Goal: Task Accomplishment & Management: Manage account settings

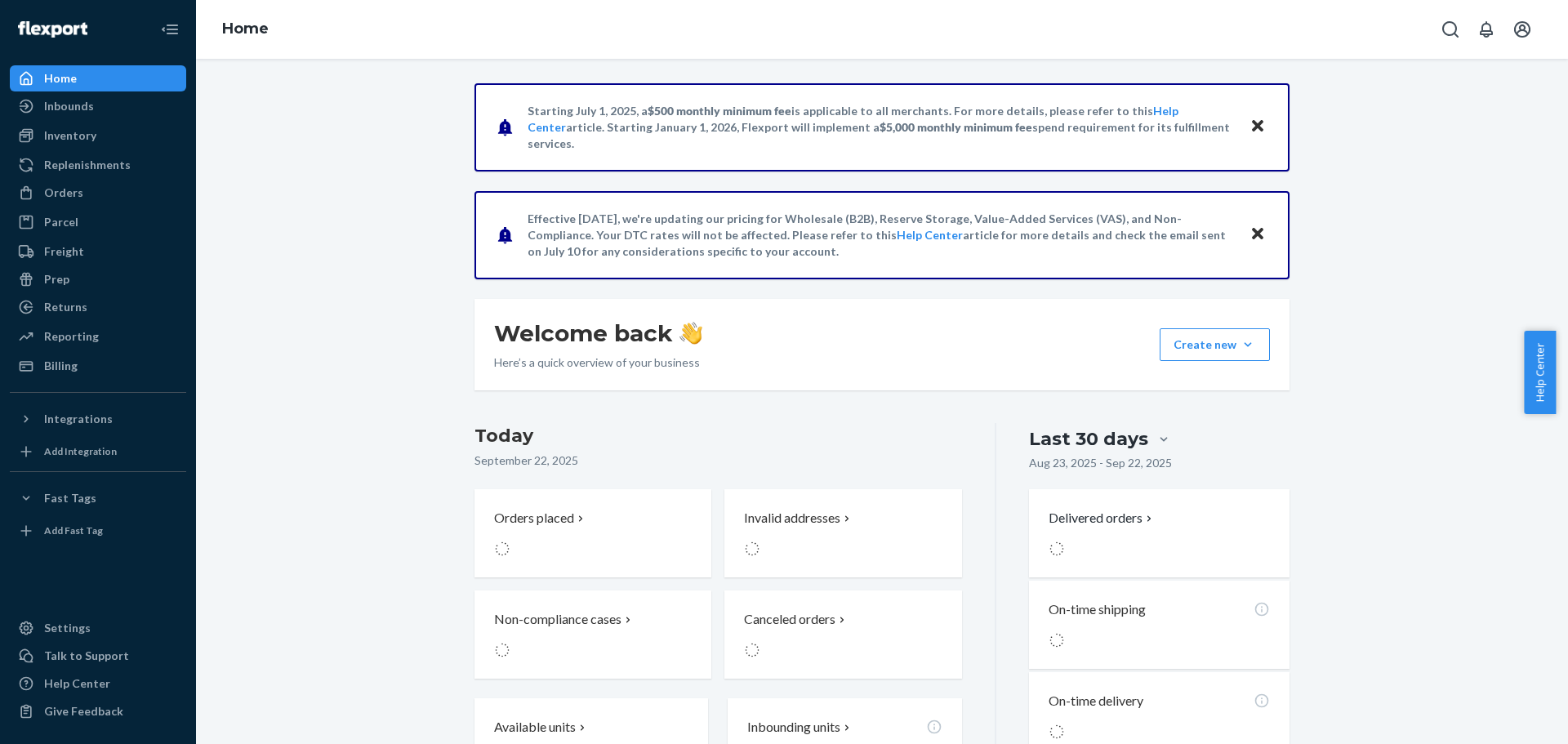
click at [350, 282] on div "Starting [DATE], a $500 monthly minimum fee is applicable to all merchants. For…" at bounding box center [882, 508] width 1348 height 850
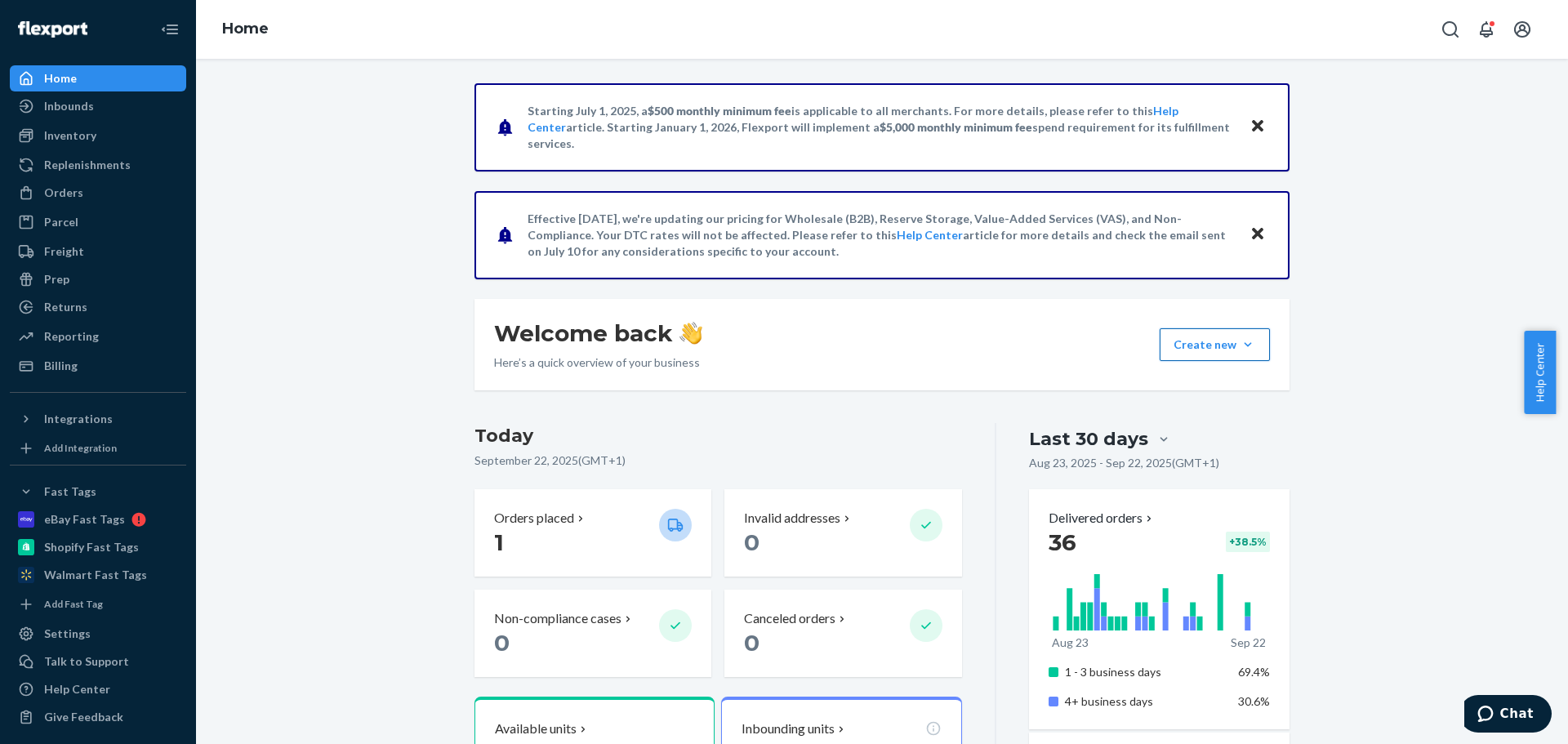
click at [1228, 350] on button "Create new Create new inbound Create new order Create new product" at bounding box center [1215, 345] width 111 height 33
click at [319, 403] on div "Starting [DATE], a $500 monthly minimum fee is applicable to all merchants. For…" at bounding box center [882, 752] width 1348 height 1339
click at [1460, 182] on div "Starting [DATE], a $500 monthly minimum fee is applicable to all merchants. For…" at bounding box center [882, 752] width 1348 height 1339
click at [29, 419] on icon at bounding box center [25, 418] width 16 height 16
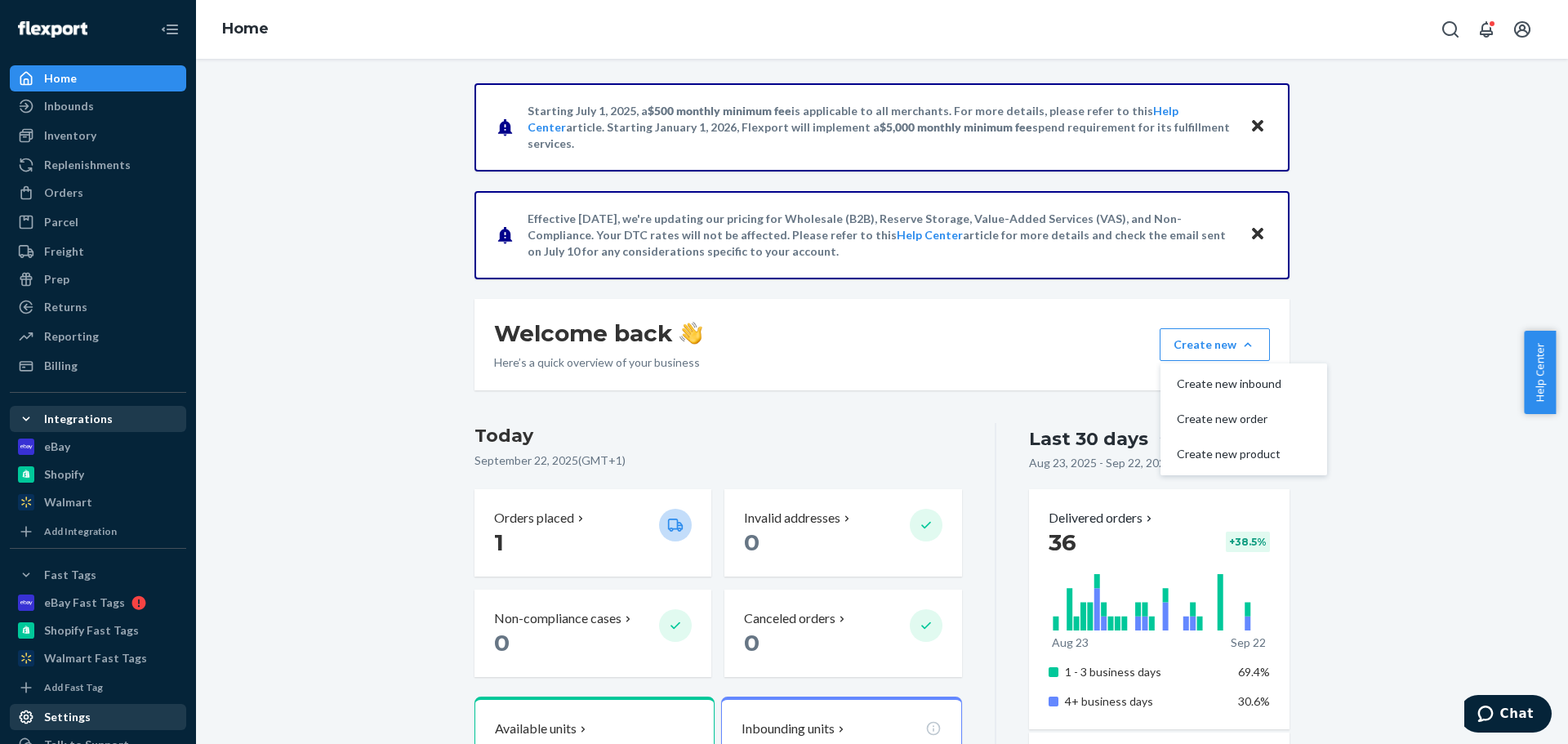
click at [58, 708] on div "Settings" at bounding box center [98, 716] width 173 height 23
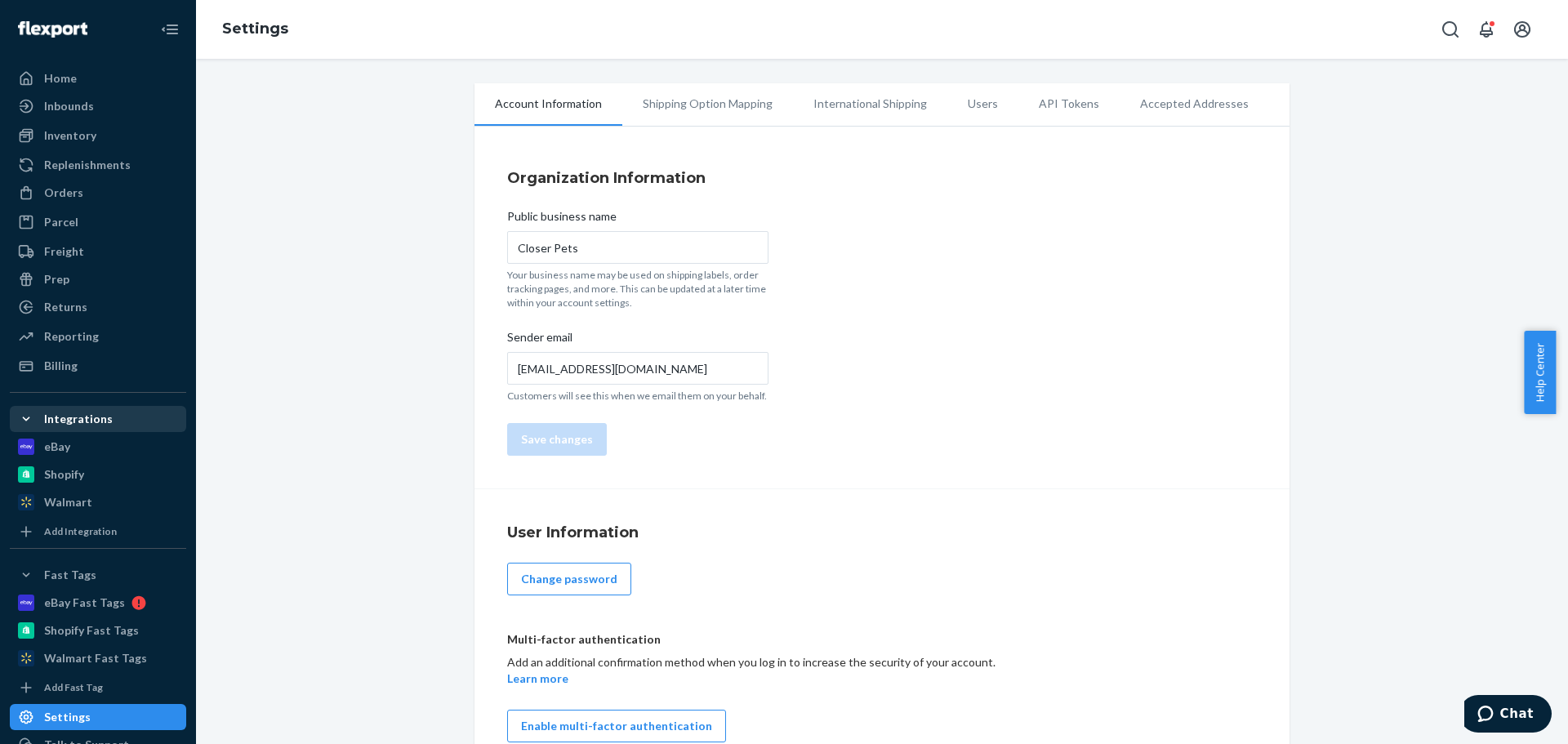
click at [355, 242] on div "Account Information Shipping Option Mapping International Shipping Users API To…" at bounding box center [882, 429] width 1348 height 692
click at [948, 104] on li "Users" at bounding box center [983, 104] width 71 height 41
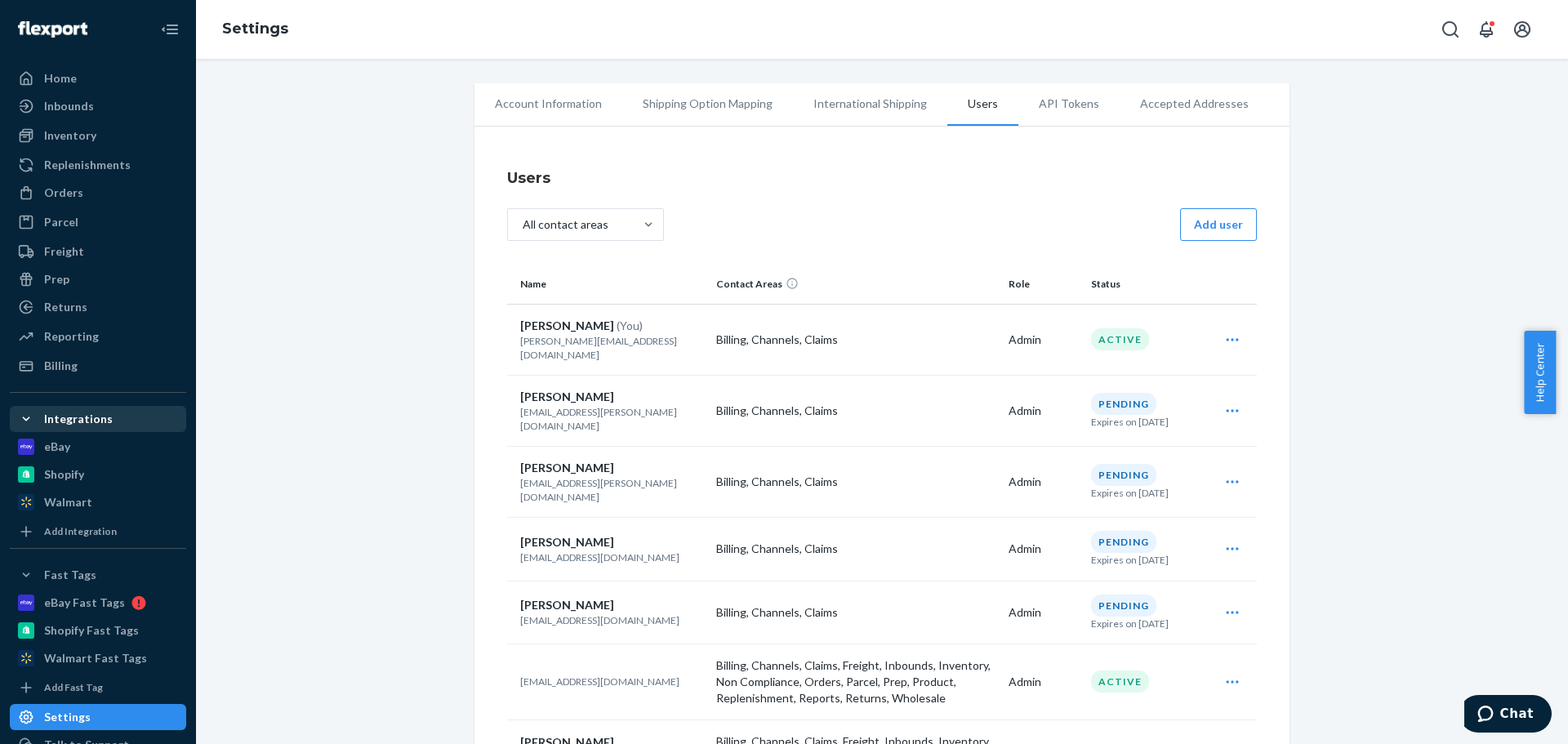
click at [970, 101] on li "Users" at bounding box center [983, 105] width 71 height 42
click at [378, 343] on div "Account Information Shipping Option Mapping International Shipping Users API To…" at bounding box center [882, 717] width 1348 height 1267
click at [404, 264] on div "Account Information Shipping Option Mapping International Shipping Users API To…" at bounding box center [882, 717] width 1348 height 1267
drag, startPoint x: 389, startPoint y: 367, endPoint x: 90, endPoint y: 601, distance: 379.7
click at [389, 367] on div "Account Information Shipping Option Mapping International Shipping Users API To…" at bounding box center [882, 717] width 1348 height 1267
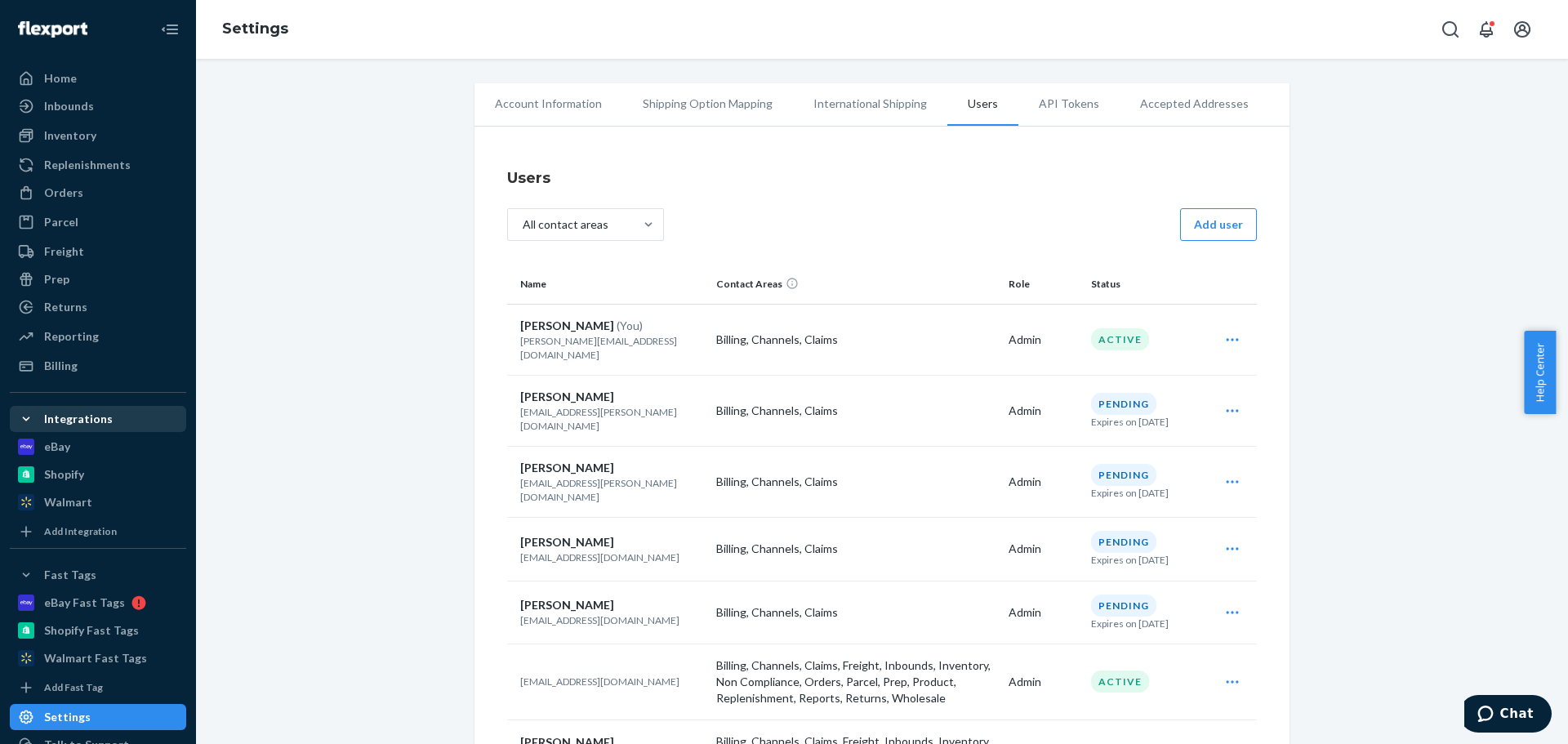
click at [304, 338] on div "Account Information Shipping Option Mapping International Shipping Users API To…" at bounding box center [882, 717] width 1348 height 1267
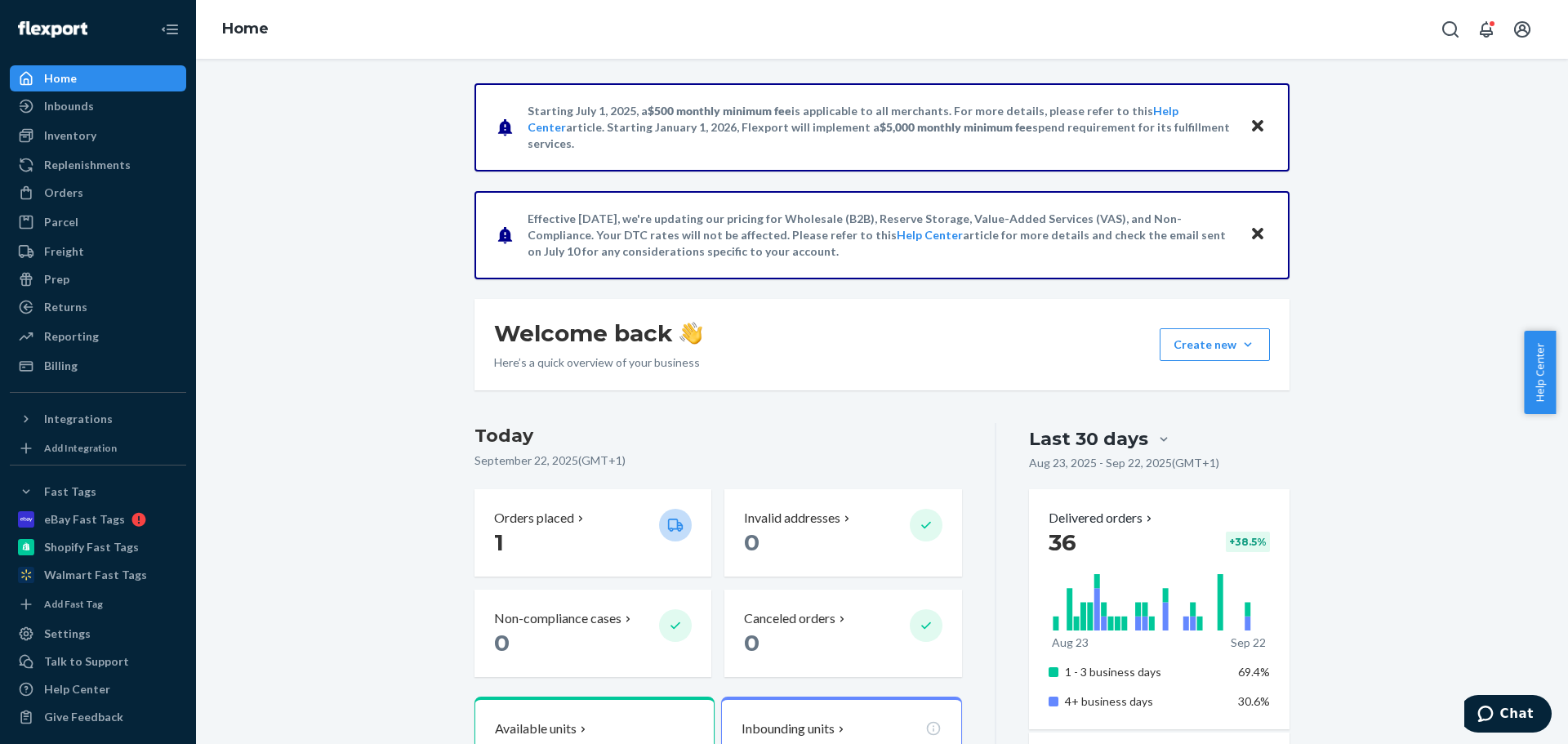
click at [315, 292] on div "Starting [DATE], a $500 monthly minimum fee is applicable to all merchants. For…" at bounding box center [882, 752] width 1348 height 1339
click at [299, 223] on div "Starting [DATE], a $500 monthly minimum fee is applicable to all merchants. For…" at bounding box center [882, 752] width 1348 height 1339
click at [302, 367] on div "Starting [DATE], a $500 monthly minimum fee is applicable to all merchants. For…" at bounding box center [882, 752] width 1348 height 1339
click at [411, 24] on icon "Open account menu" at bounding box center [1522, 29] width 19 height 19
click at [411, 122] on div "Log out" at bounding box center [1484, 192] width 122 height 30
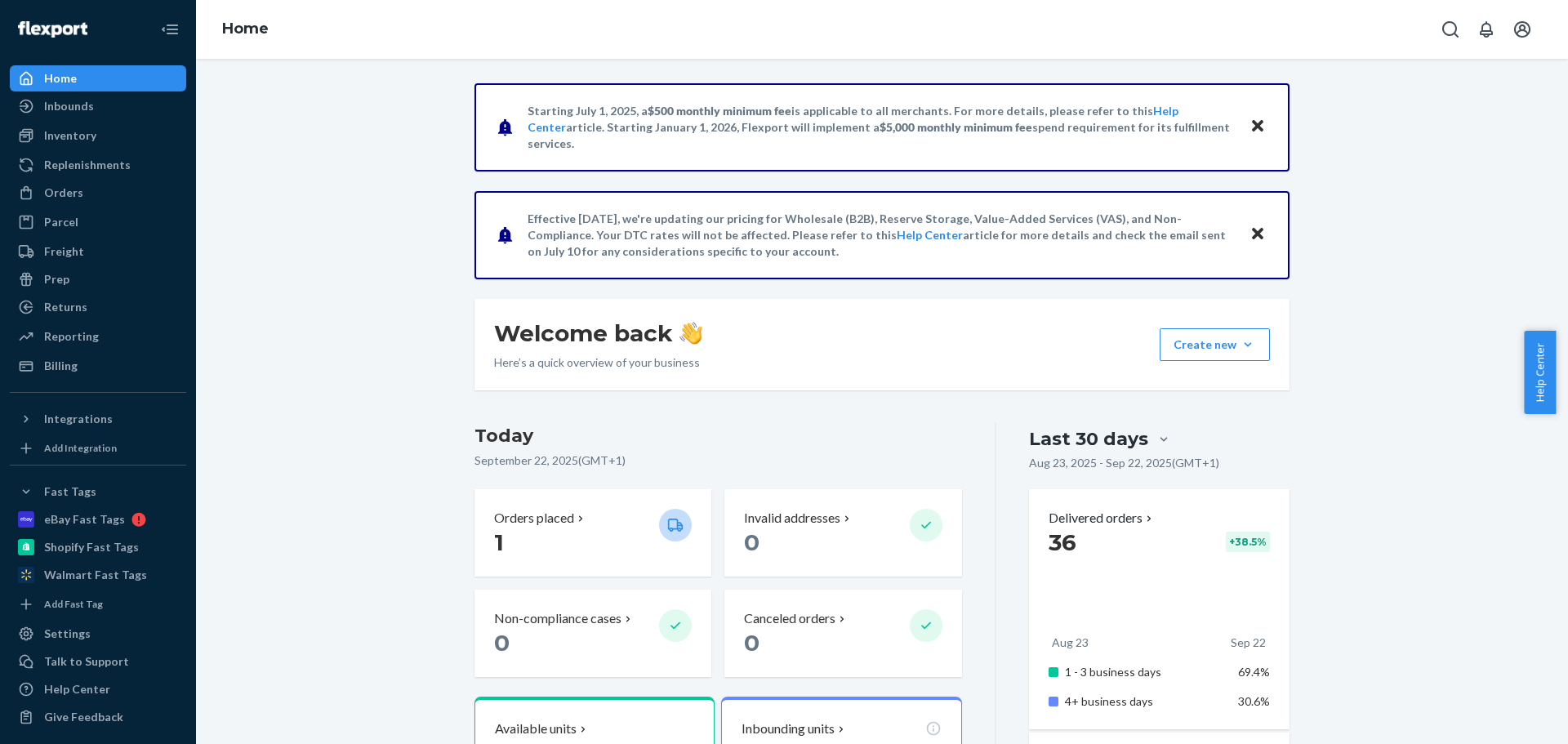
click at [285, 425] on div "Starting [DATE], a $500 monthly minimum fee is applicable to all merchants. For…" at bounding box center [882, 752] width 1348 height 1339
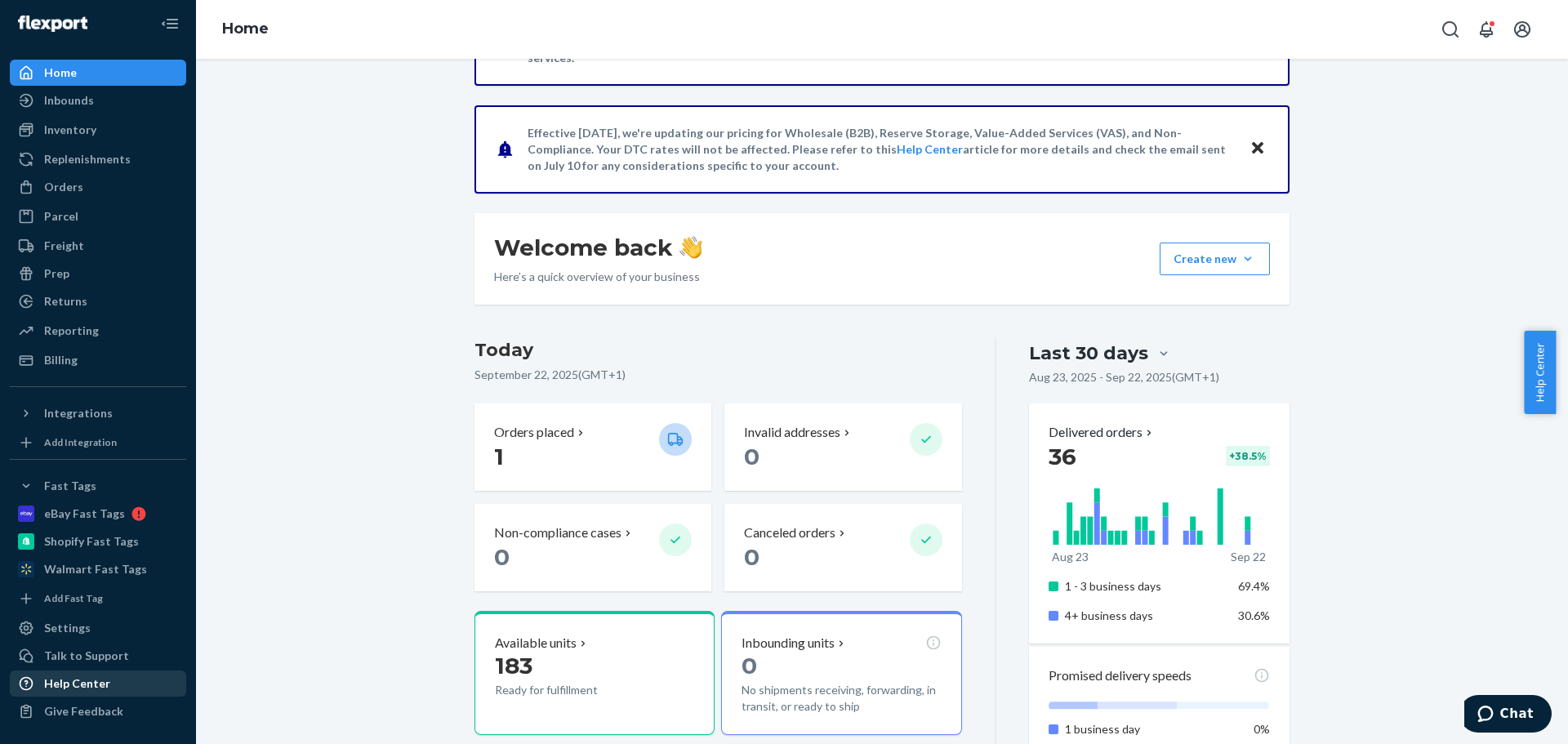
scroll to position [245, 0]
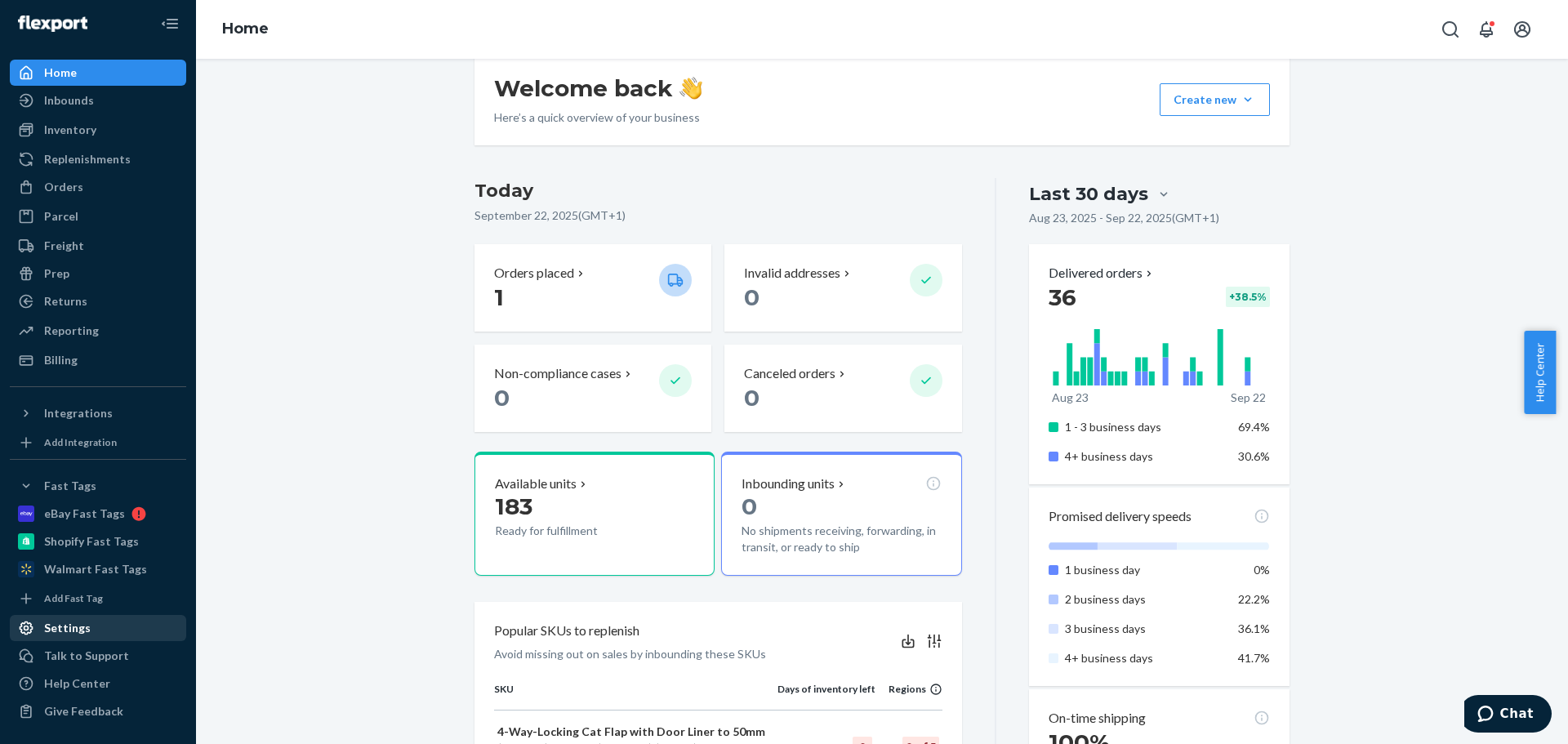
click at [61, 628] on div "Settings" at bounding box center [67, 627] width 46 height 16
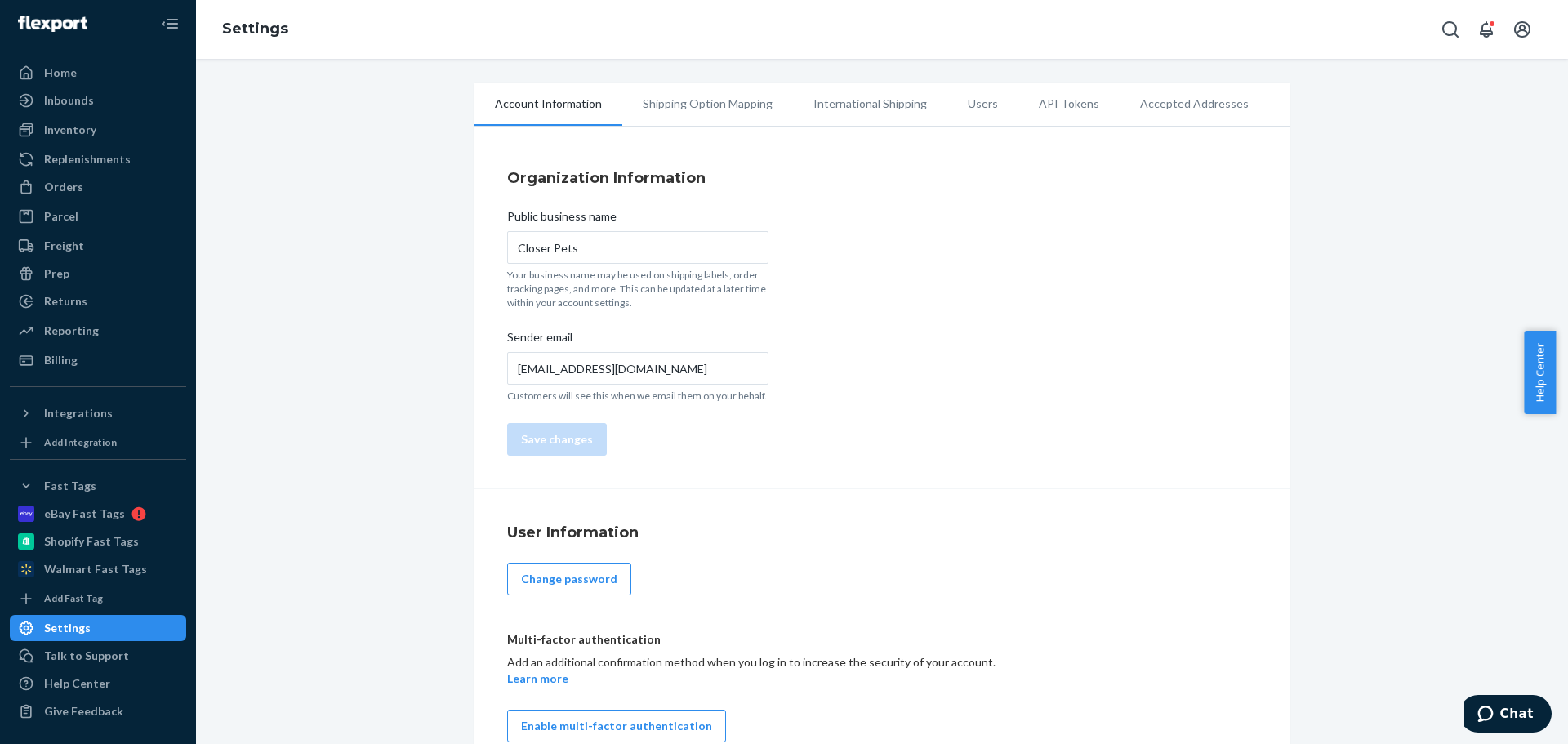
click at [251, 356] on div "Account Information Shipping Option Mapping International Shipping Users API To…" at bounding box center [882, 429] width 1348 height 692
click at [1108, 207] on div "Organization Information Public business name Closer Pets Your business name ma…" at bounding box center [882, 312] width 815 height 355
click at [1064, 106] on li "API Tokens" at bounding box center [1070, 104] width 101 height 41
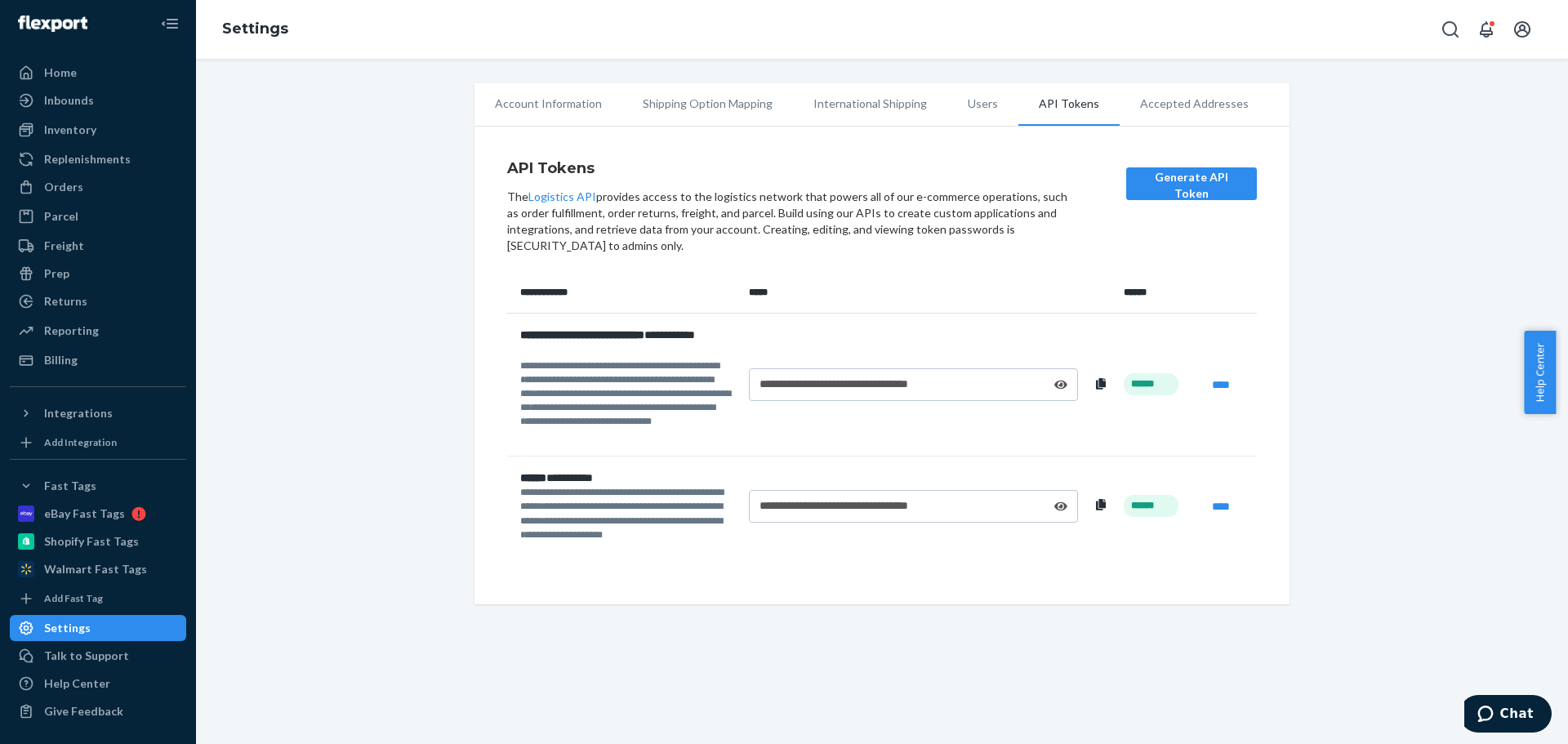
click at [636, 586] on div "**********" at bounding box center [882, 370] width 815 height 470
click at [623, 561] on div "**********" at bounding box center [882, 422] width 750 height 298
click at [972, 106] on li "Users" at bounding box center [983, 104] width 71 height 41
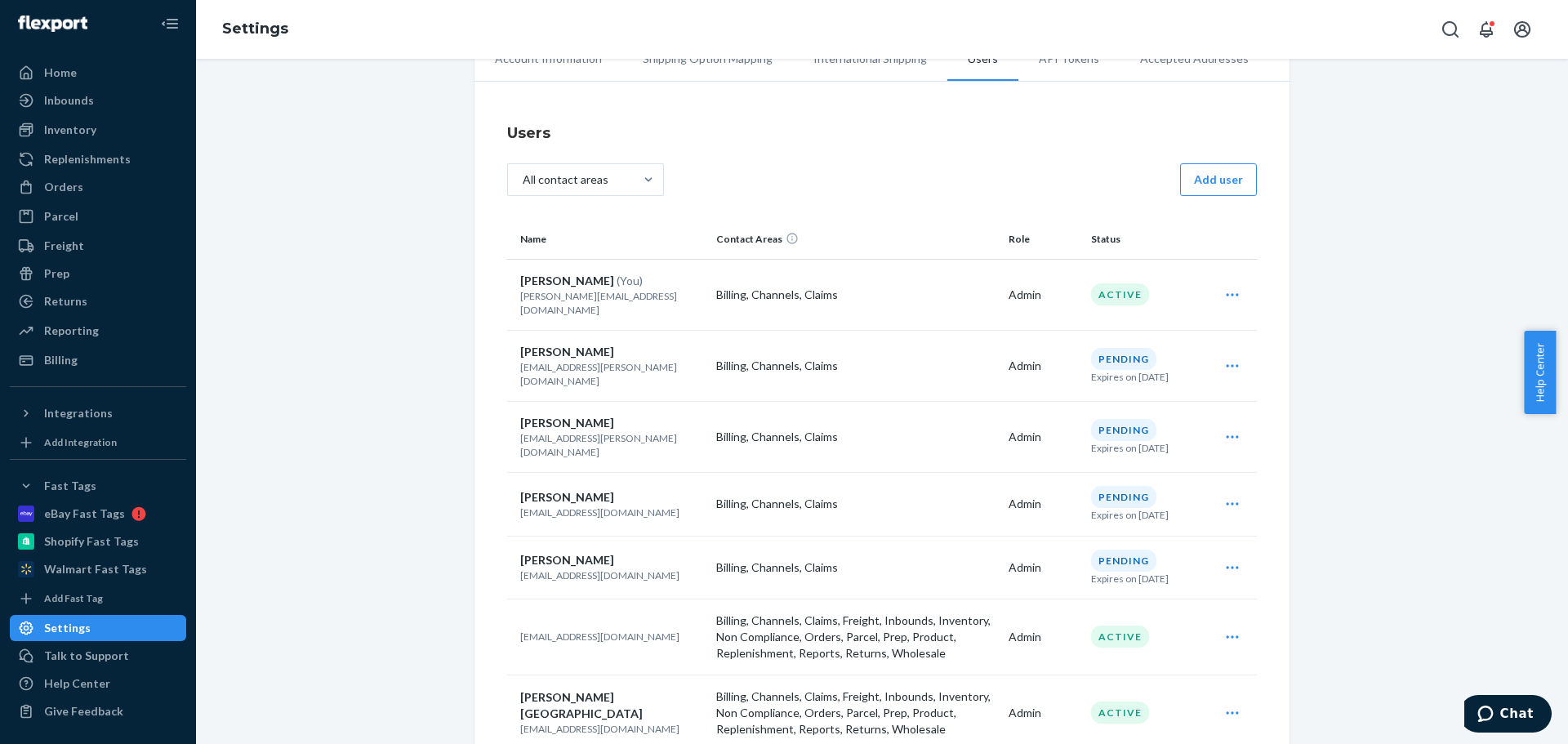
scroll to position [82, 0]
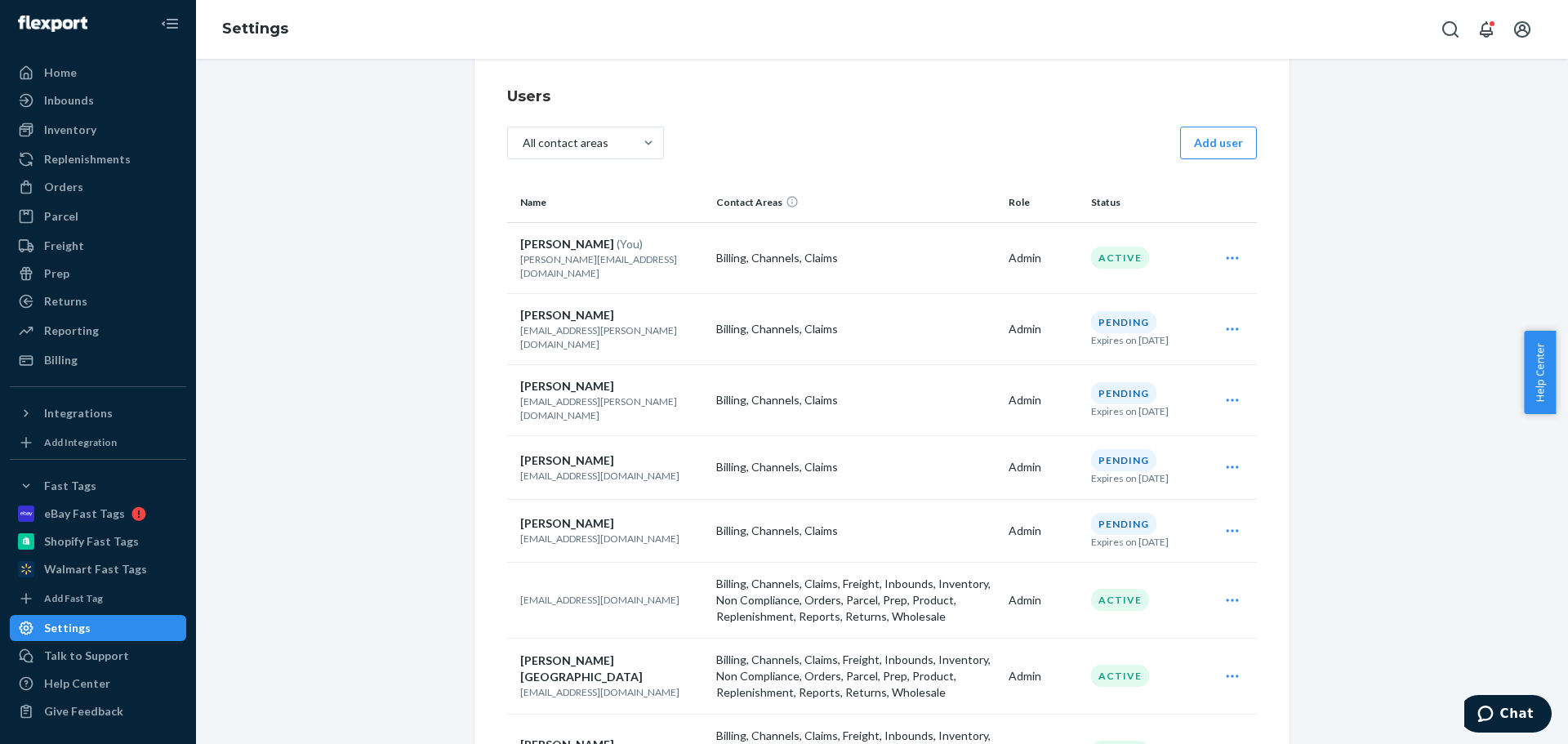
click at [1226, 328] on icon "Open user actions" at bounding box center [1232, 329] width 13 height 3
click at [1142, 399] on span "Delete" at bounding box center [1157, 405] width 101 height 12
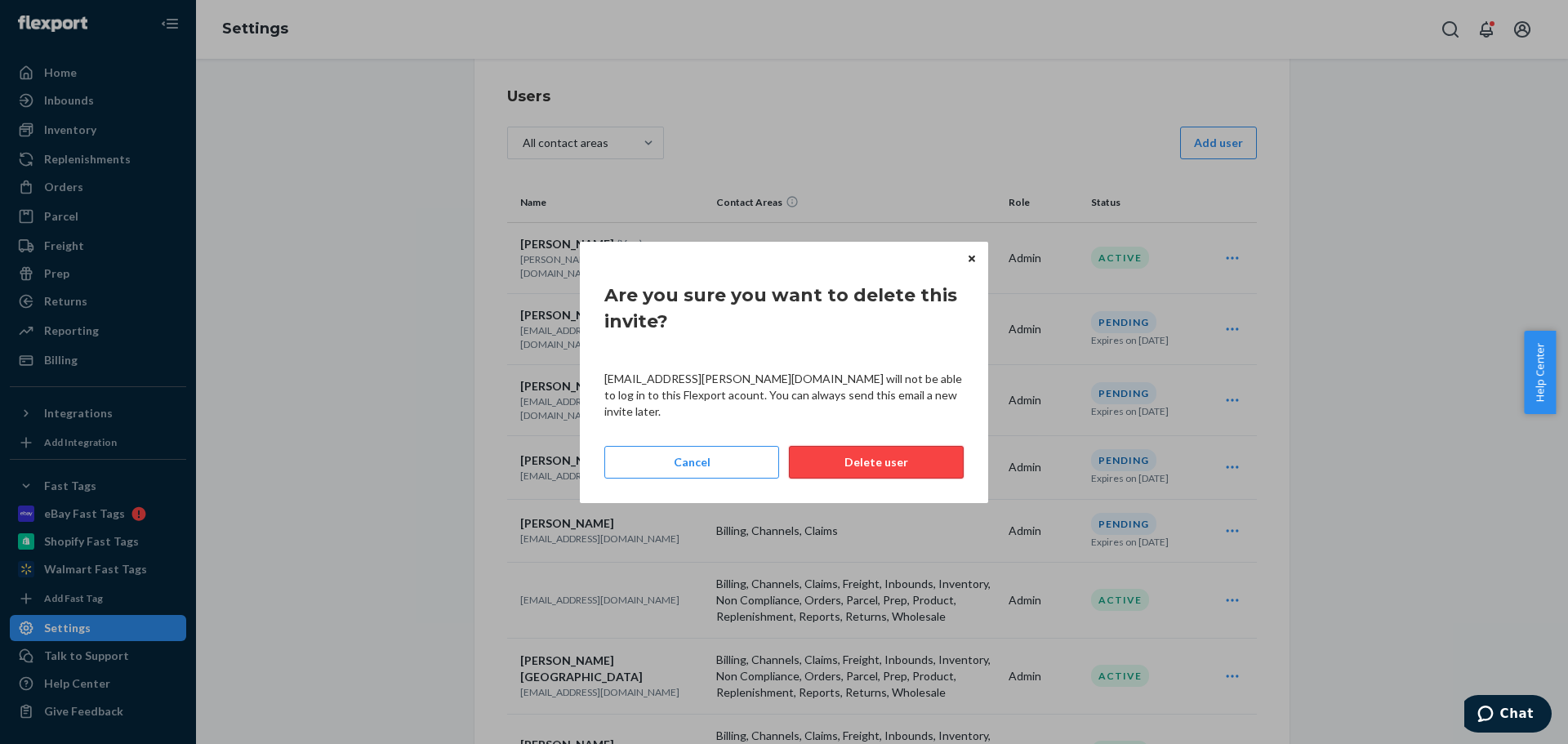
click at [874, 455] on button "Delete user" at bounding box center [876, 462] width 175 height 33
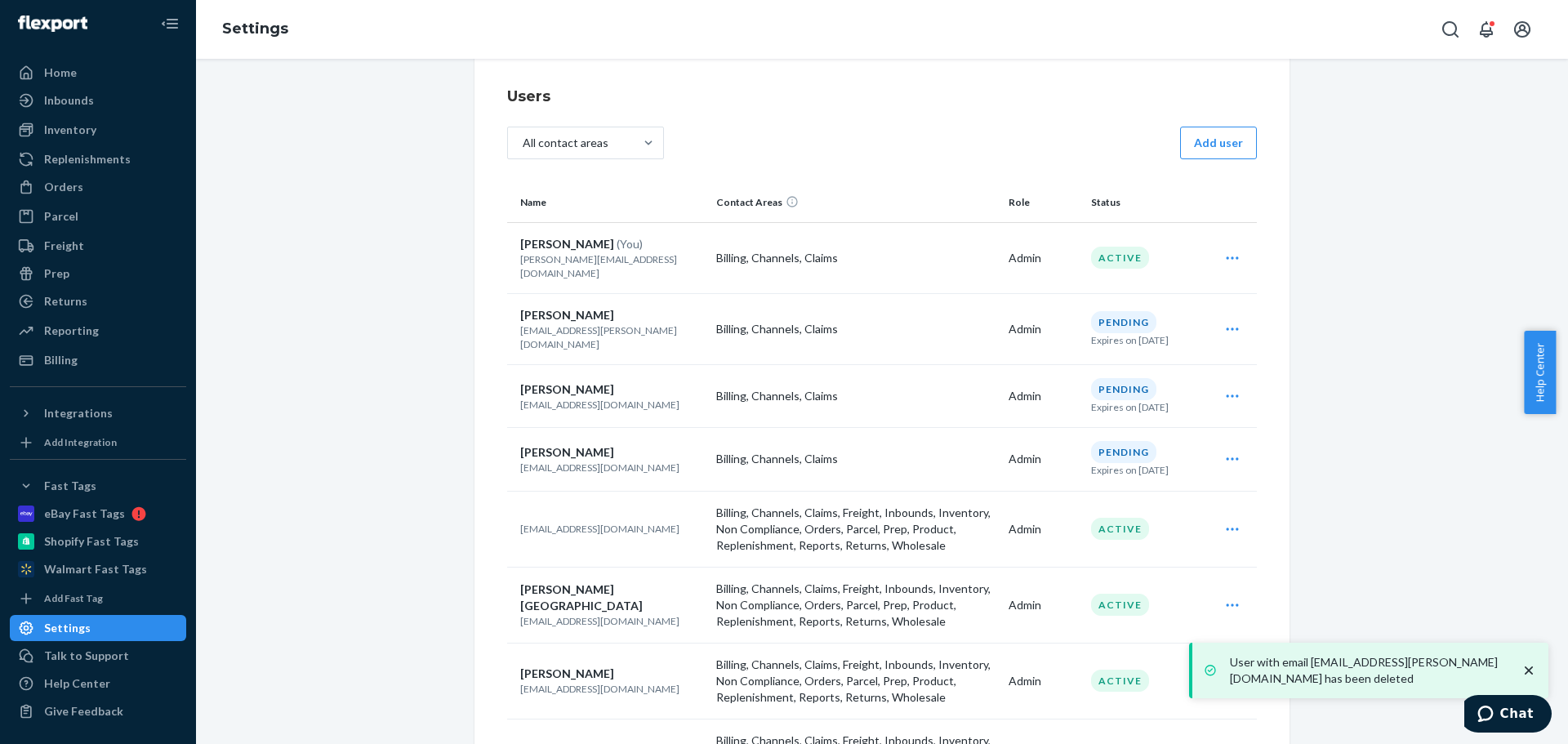
click at [1226, 328] on icon "Open user actions" at bounding box center [1232, 329] width 13 height 3
click at [1166, 399] on span "Delete" at bounding box center [1157, 405] width 101 height 12
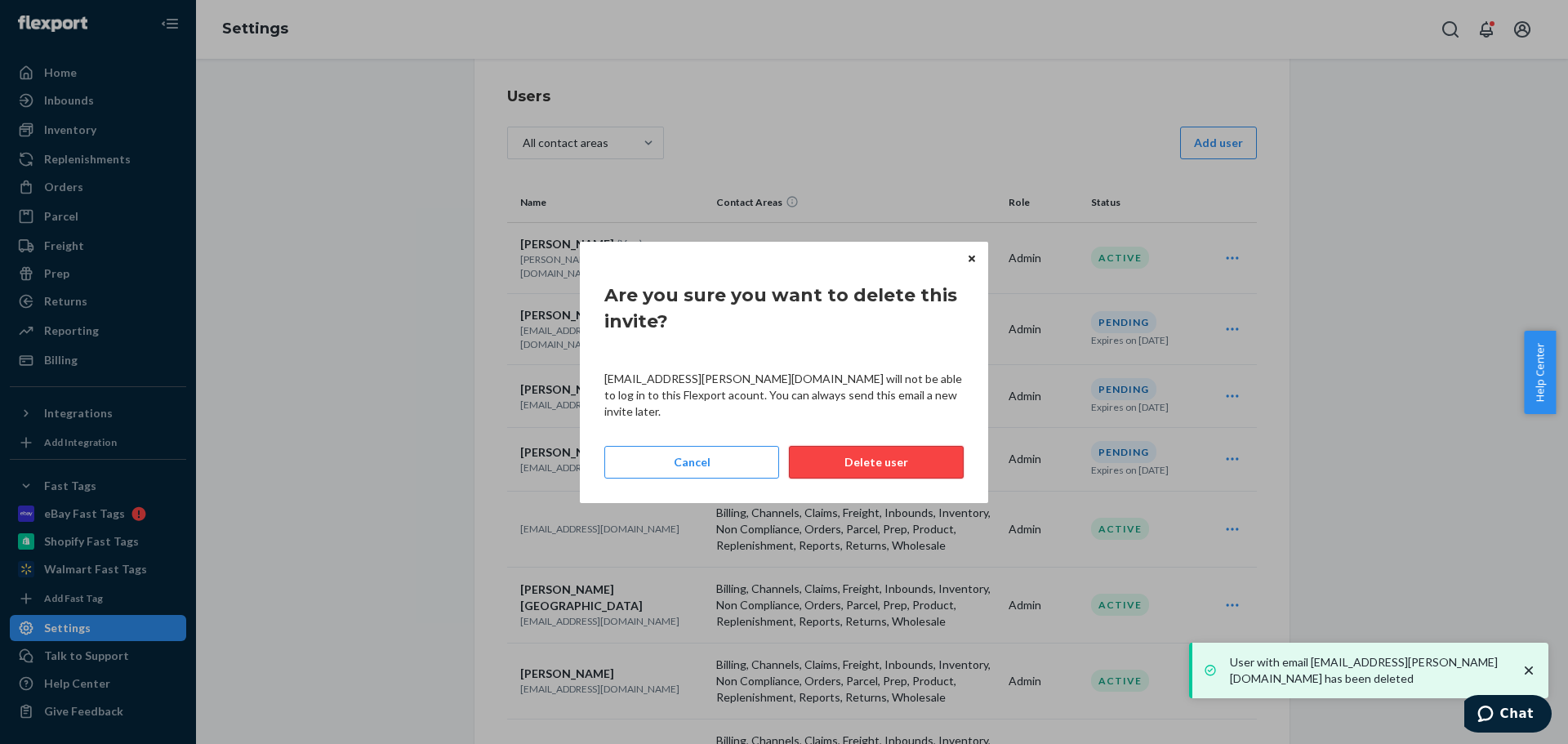
click at [946, 457] on button "Delete user" at bounding box center [876, 462] width 175 height 33
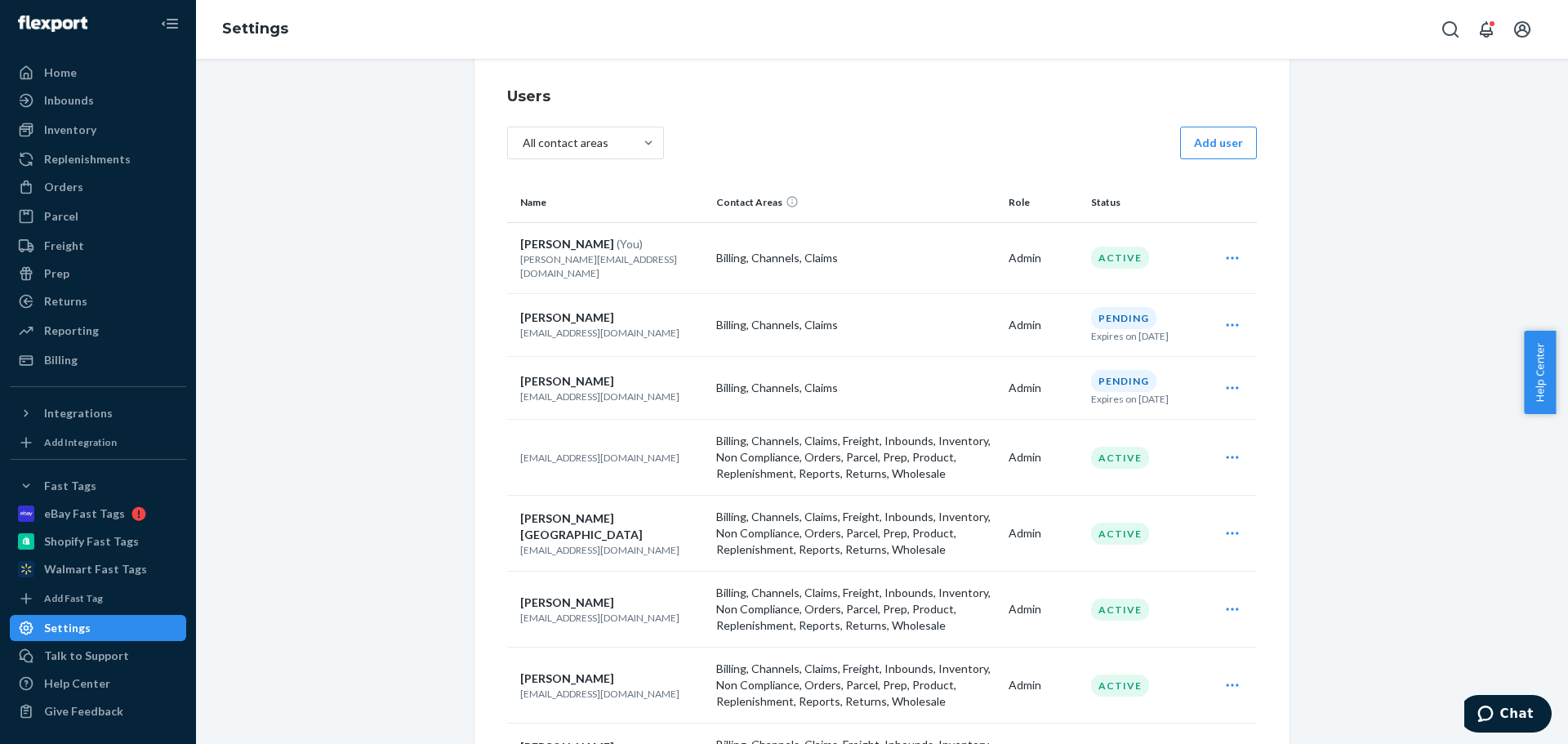
click at [1231, 323] on icon "Open user actions" at bounding box center [1232, 324] width 13 height 3
click at [1148, 394] on span "Delete" at bounding box center [1157, 400] width 101 height 12
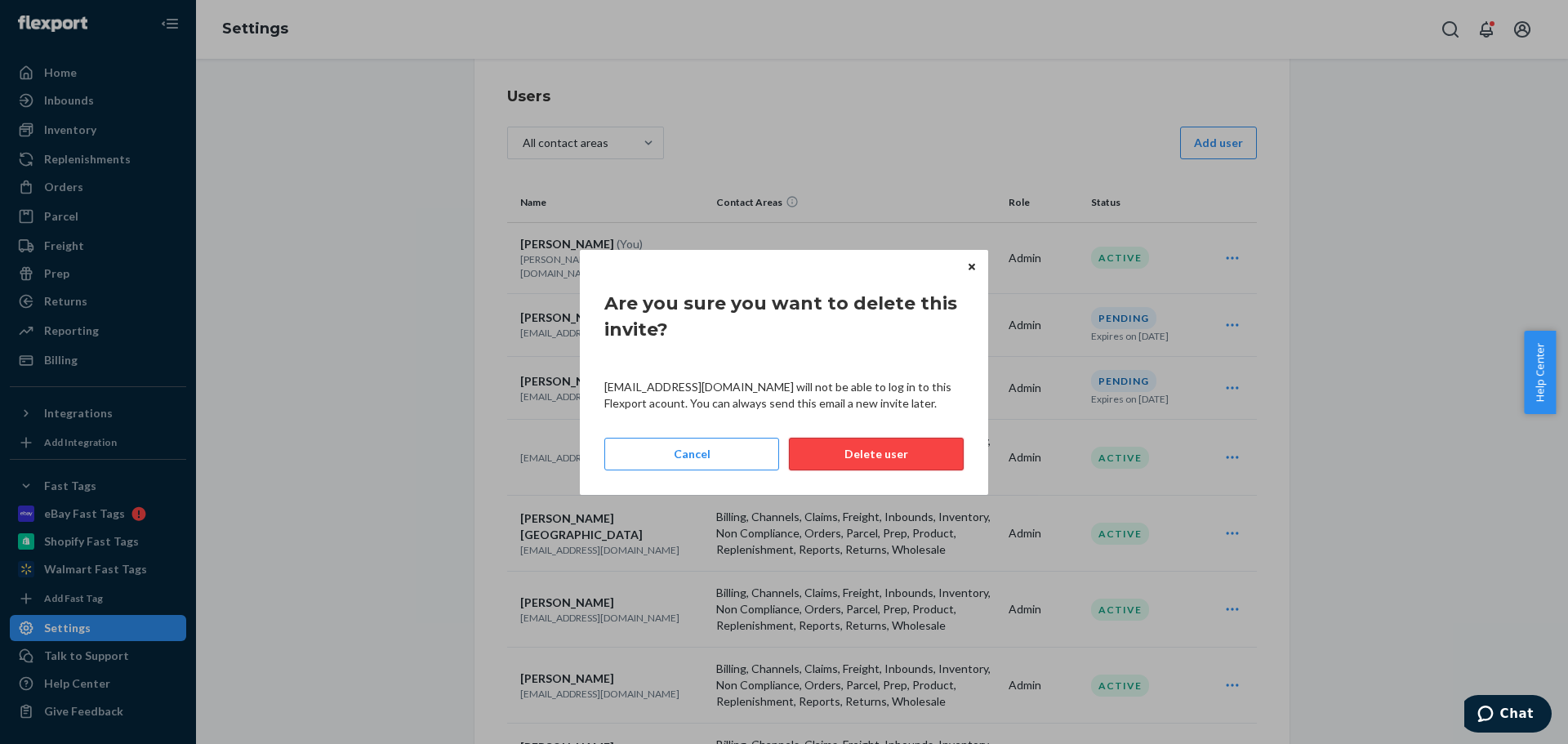
click at [840, 453] on button "Delete user" at bounding box center [876, 453] width 175 height 33
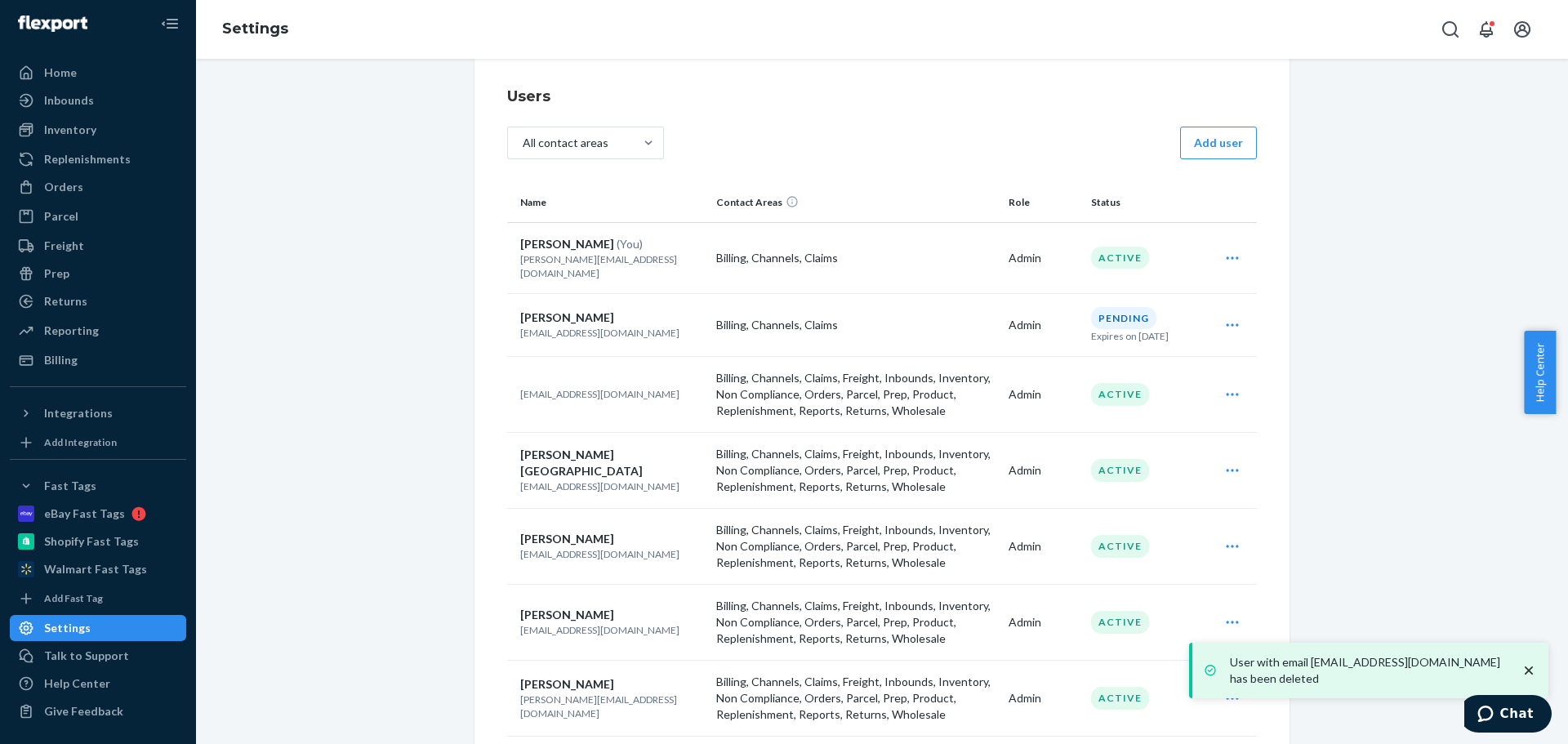
click at [1227, 317] on icon "Open user actions" at bounding box center [1232, 324] width 16 height 16
click at [1145, 394] on span "Delete" at bounding box center [1157, 400] width 101 height 12
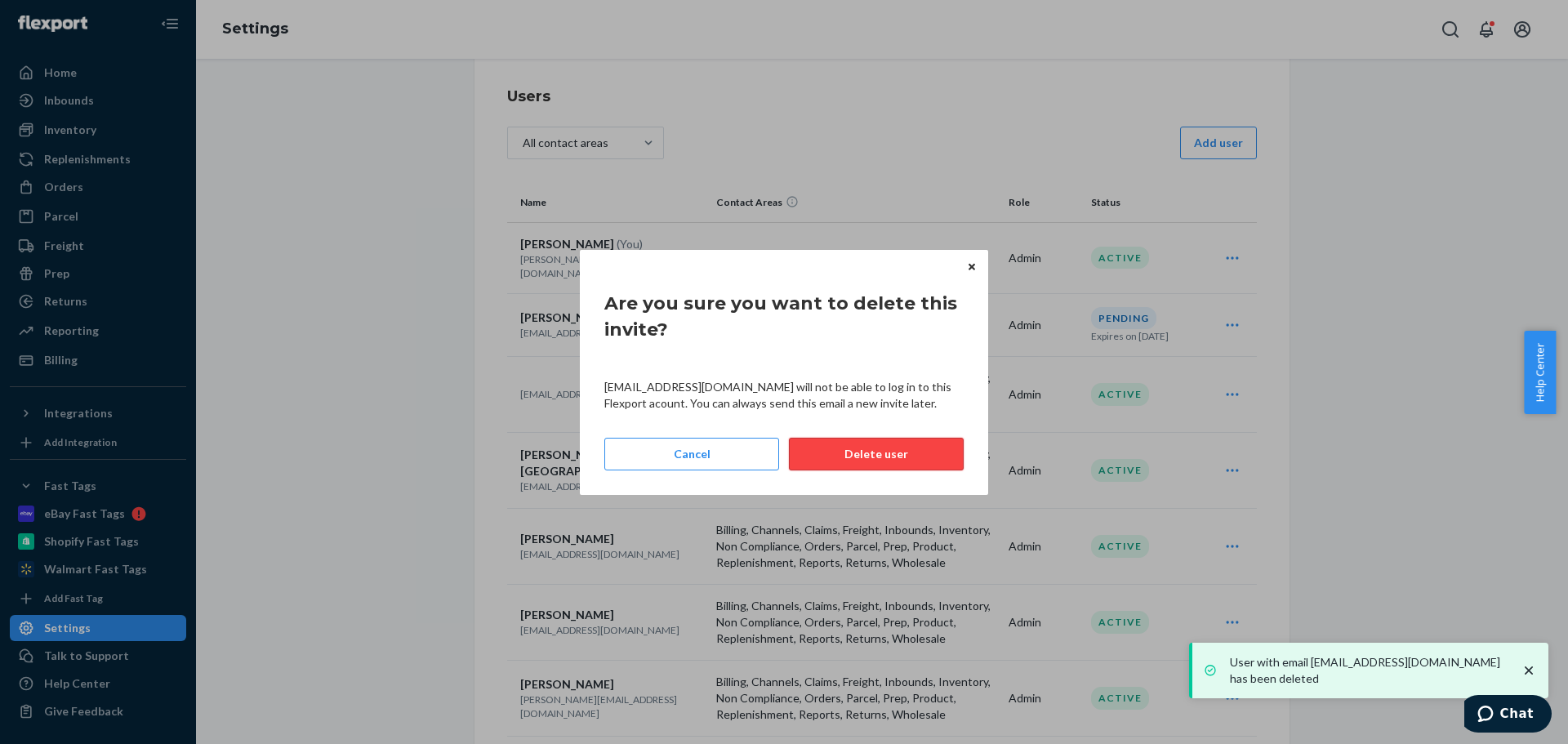
click at [884, 460] on button "Delete user" at bounding box center [876, 453] width 175 height 33
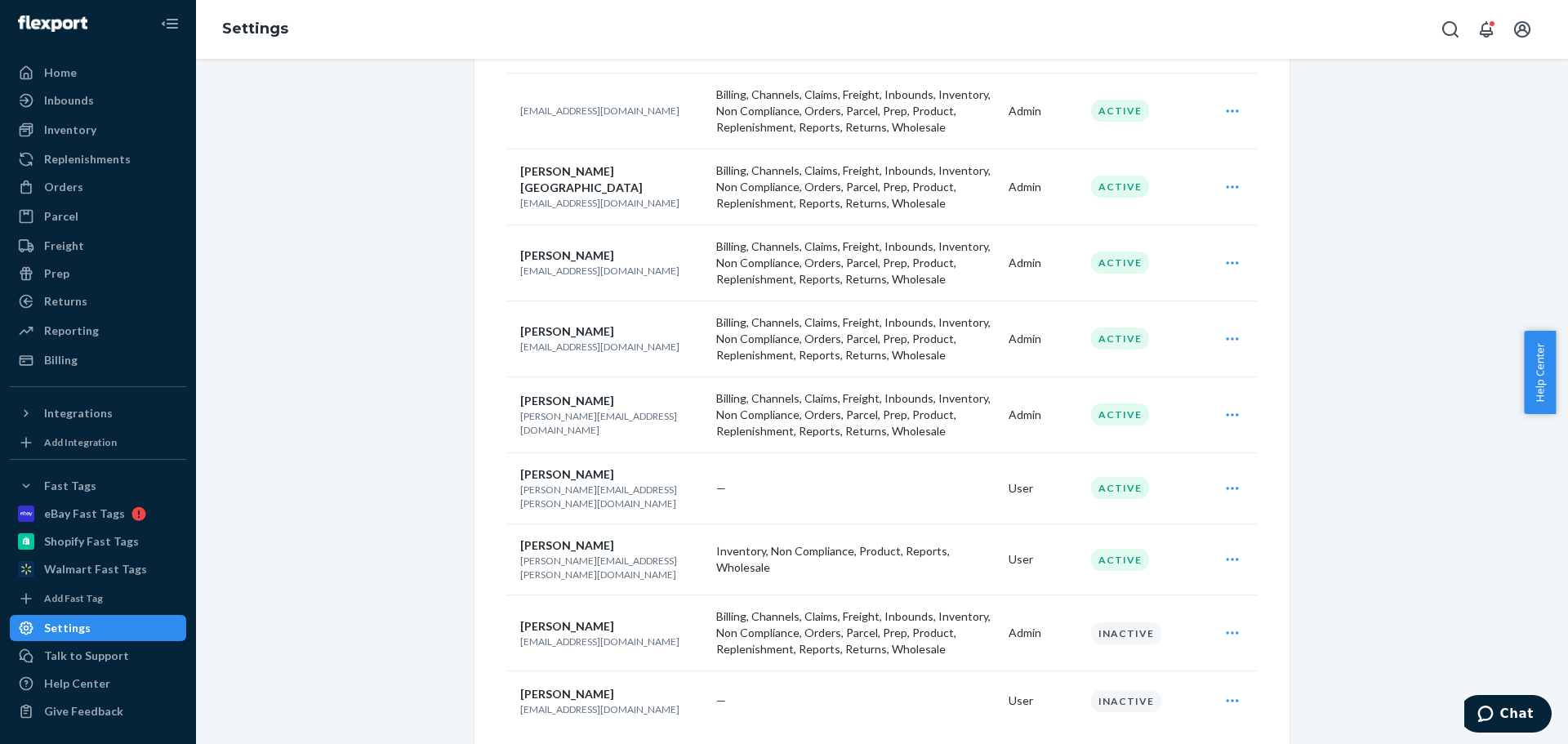
scroll to position [303, 0]
click at [1227, 480] on icon "Open user actions" at bounding box center [1232, 487] width 16 height 16
click at [404, 503] on div "Account Information Shipping Option Mapping International Shipping Users API To…" at bounding box center [882, 279] width 1348 height 997
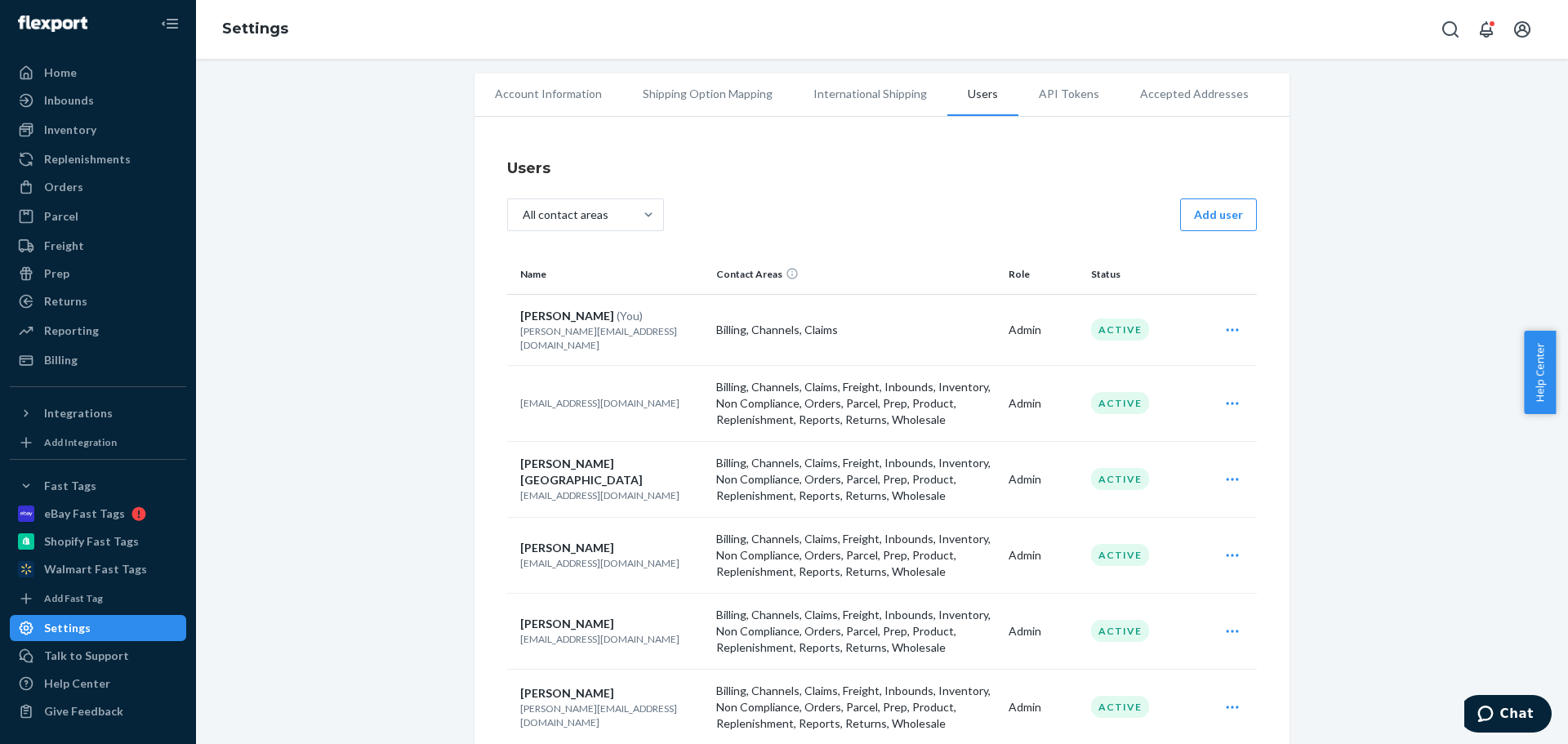
scroll to position [0, 0]
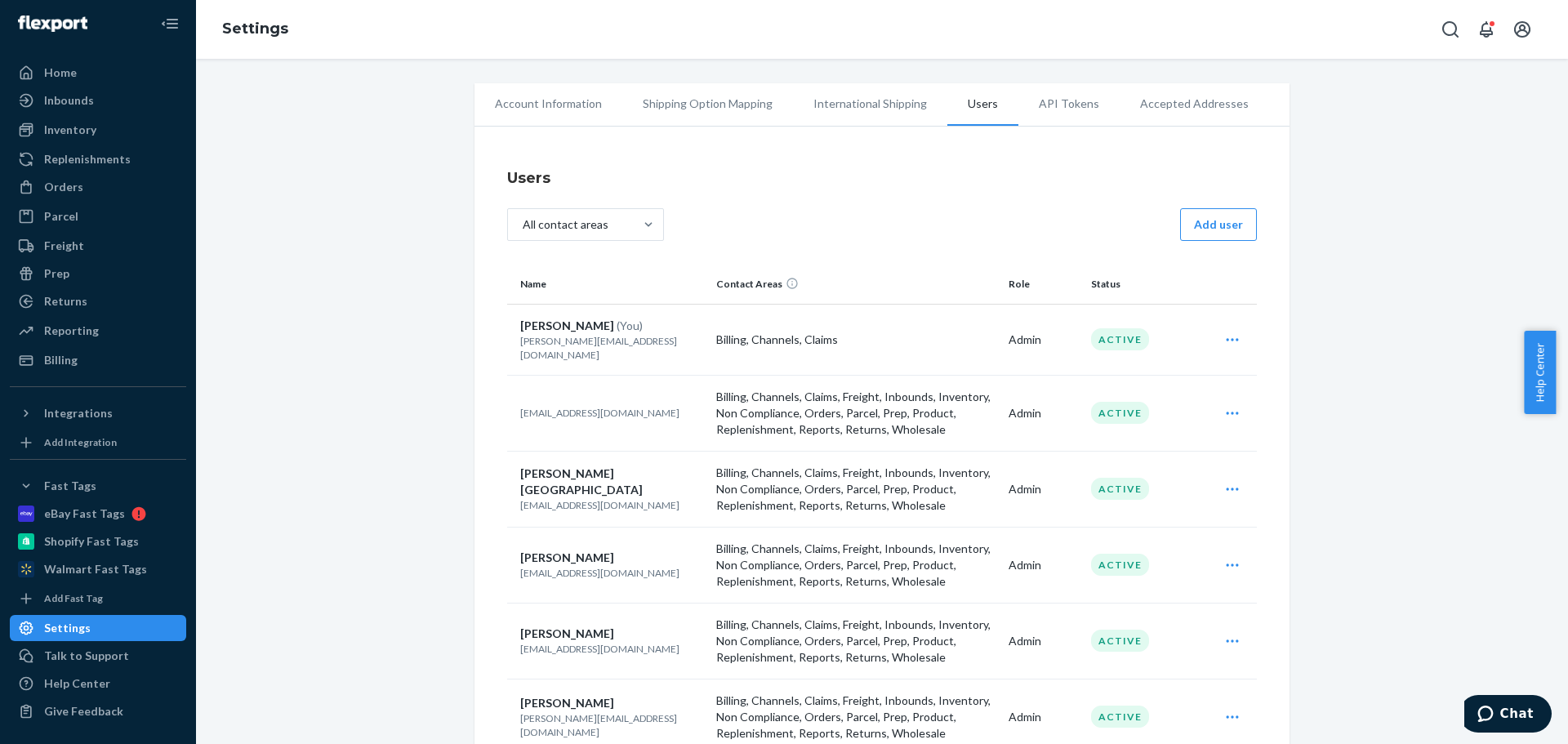
click at [447, 291] on div "Account Information Shipping Option Mapping International Shipping Users API To…" at bounding box center [882, 582] width 1348 height 997
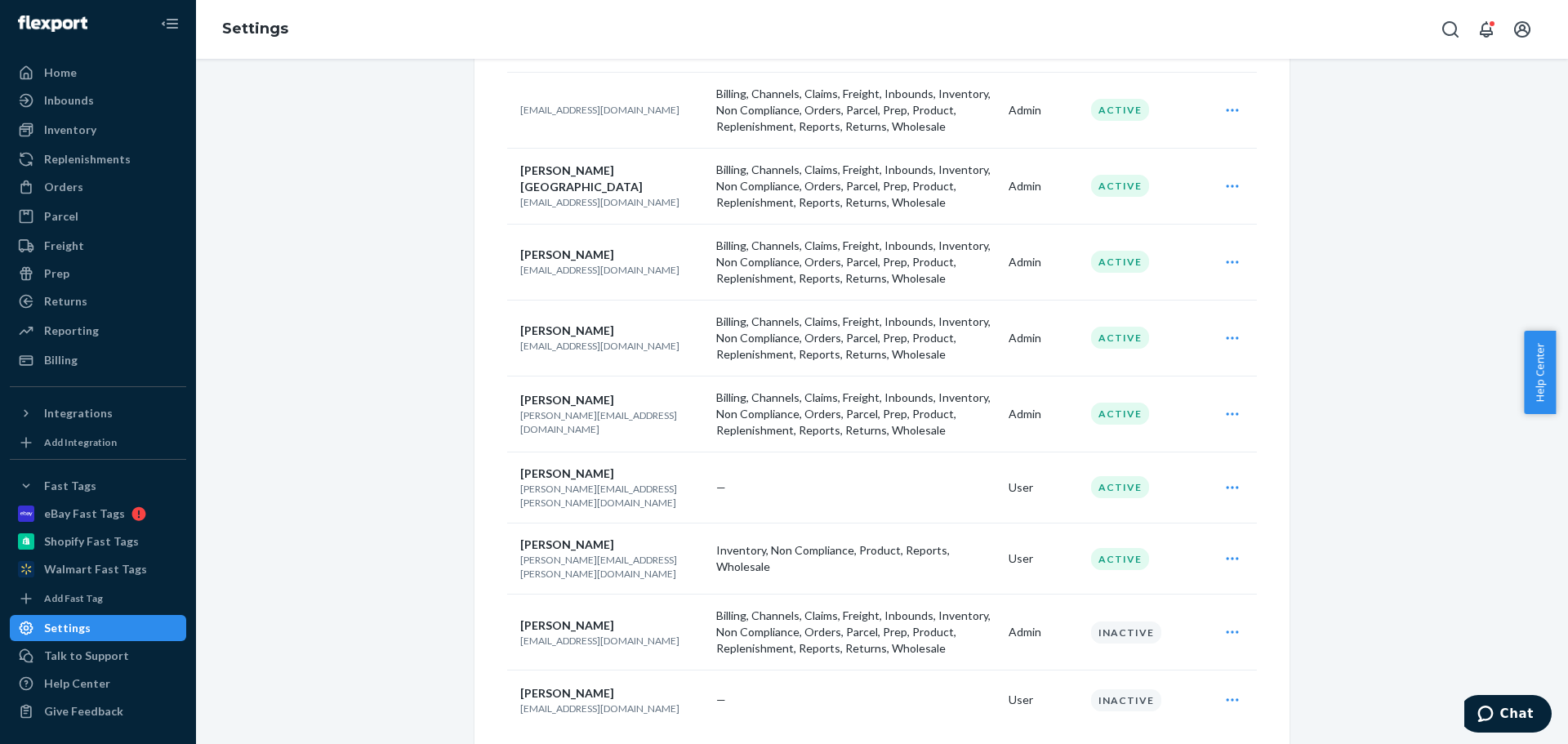
click at [525, 685] on td "Timon Mutter timonm@pet-mate.com" at bounding box center [608, 700] width 203 height 60
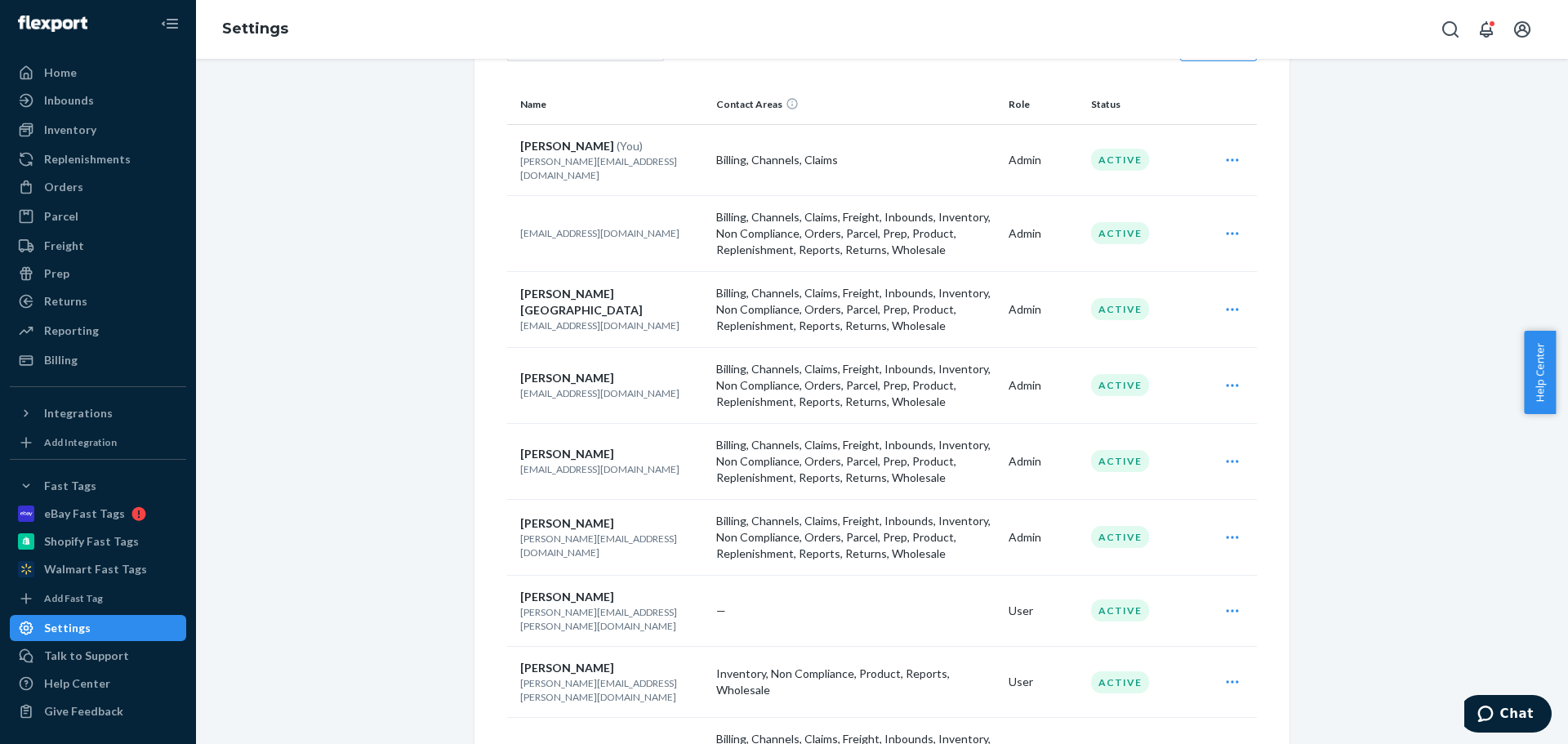
scroll to position [58, 0]
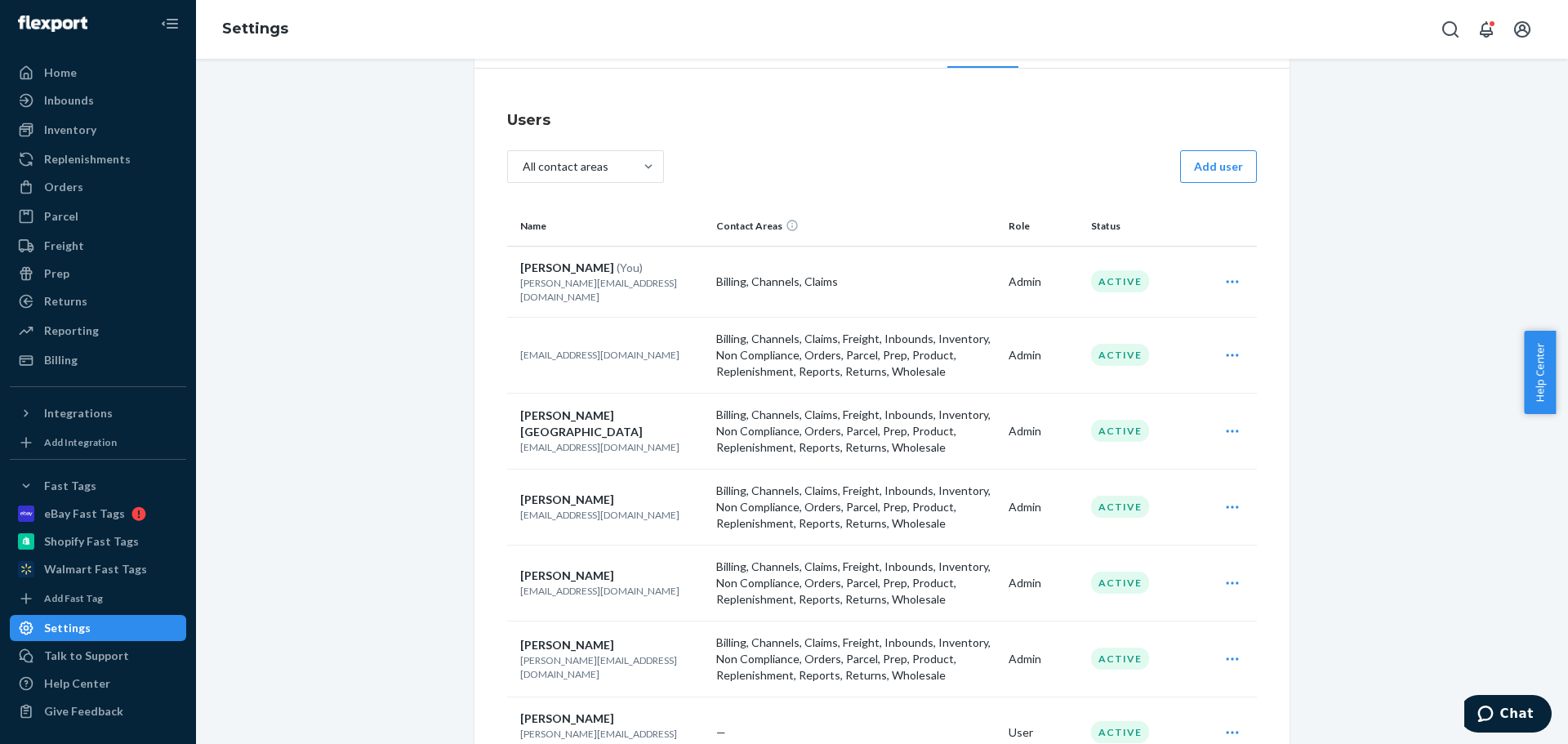
click at [311, 458] on div "Account Information Shipping Option Mapping International Shipping Users API To…" at bounding box center [882, 524] width 1348 height 997
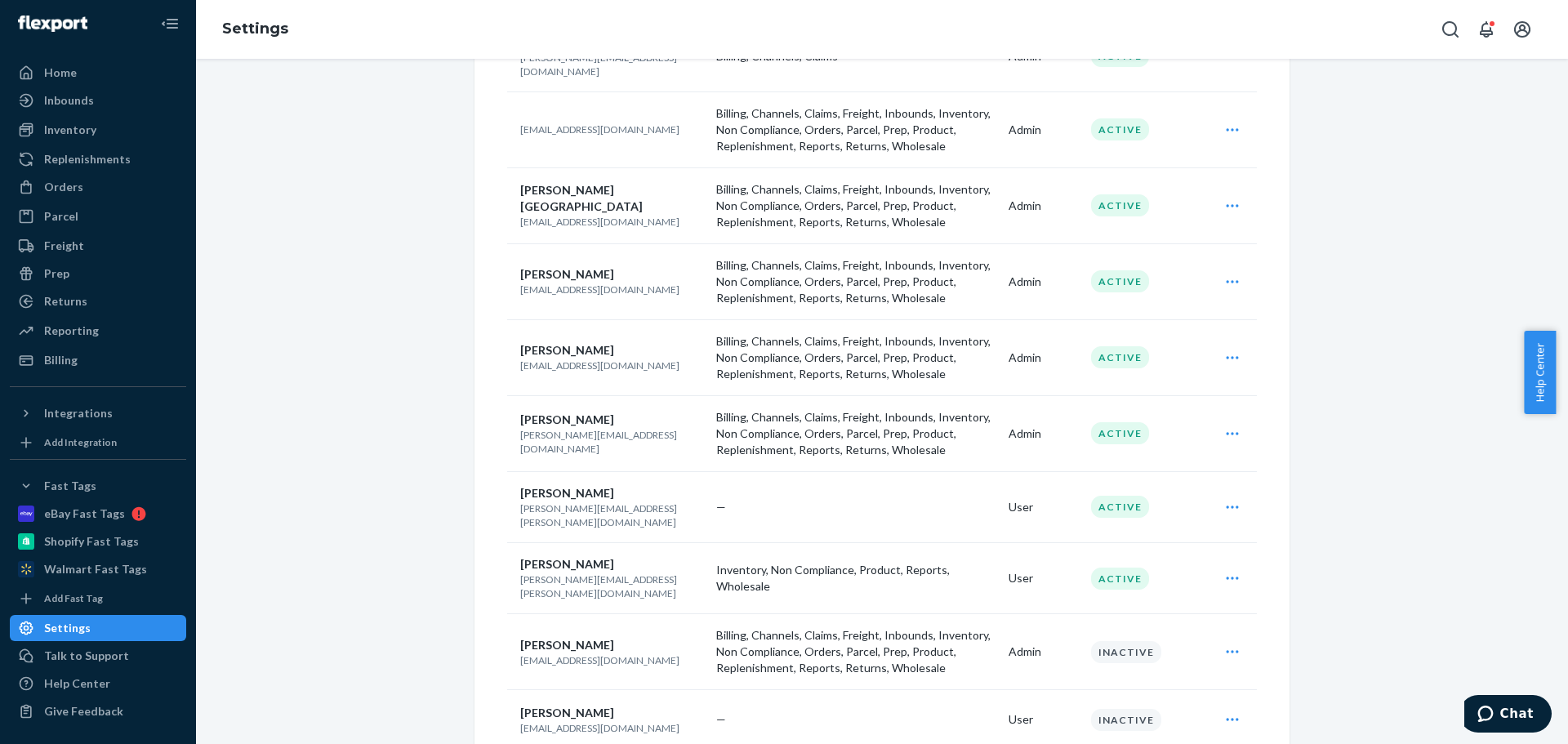
scroll to position [303, 0]
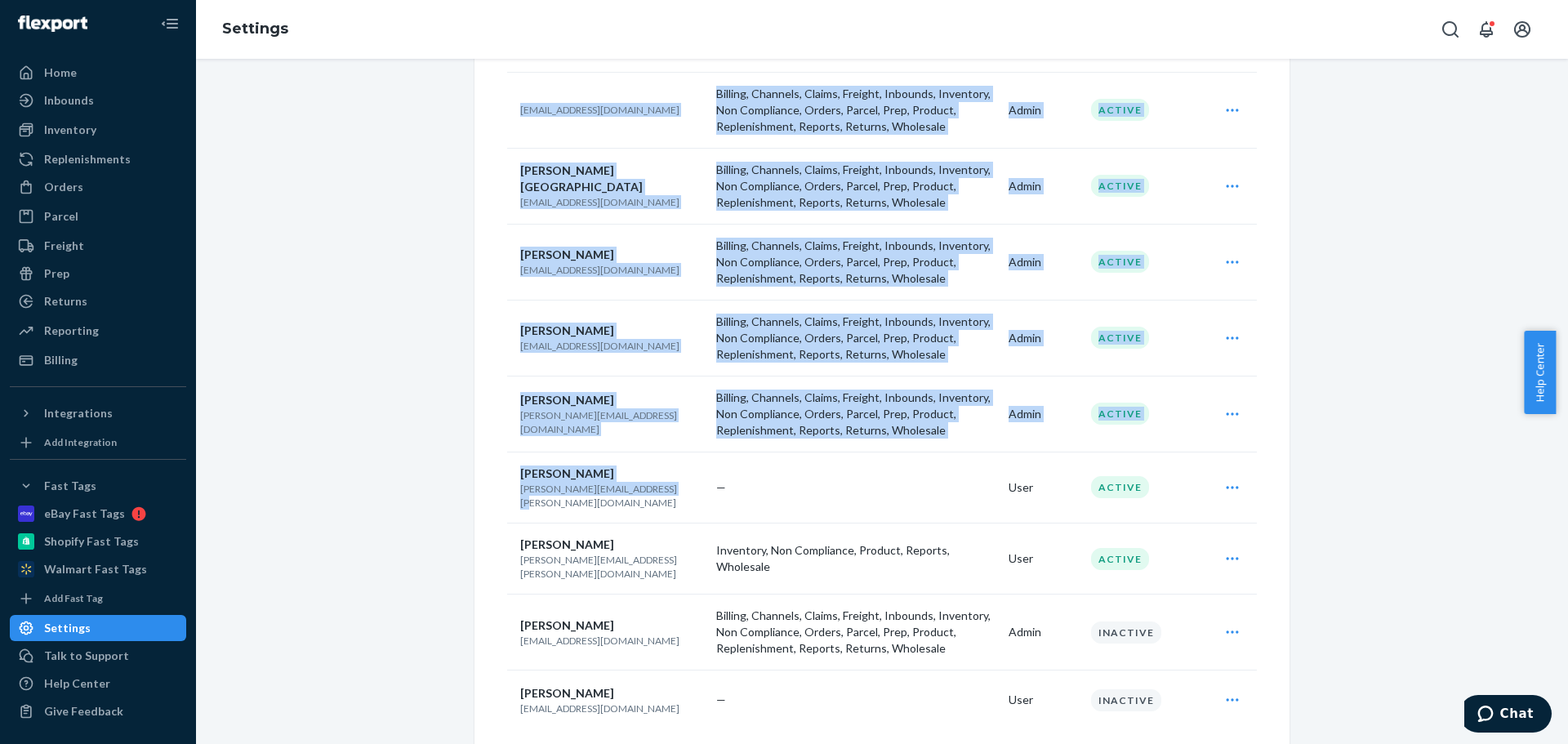
drag, startPoint x: 665, startPoint y: 482, endPoint x: 493, endPoint y: 486, distance: 172.0
click at [493, 486] on div "Users All contact areas Add user Name Contact Areas Role Status Shelley Swift (…" at bounding box center [882, 305] width 815 height 947
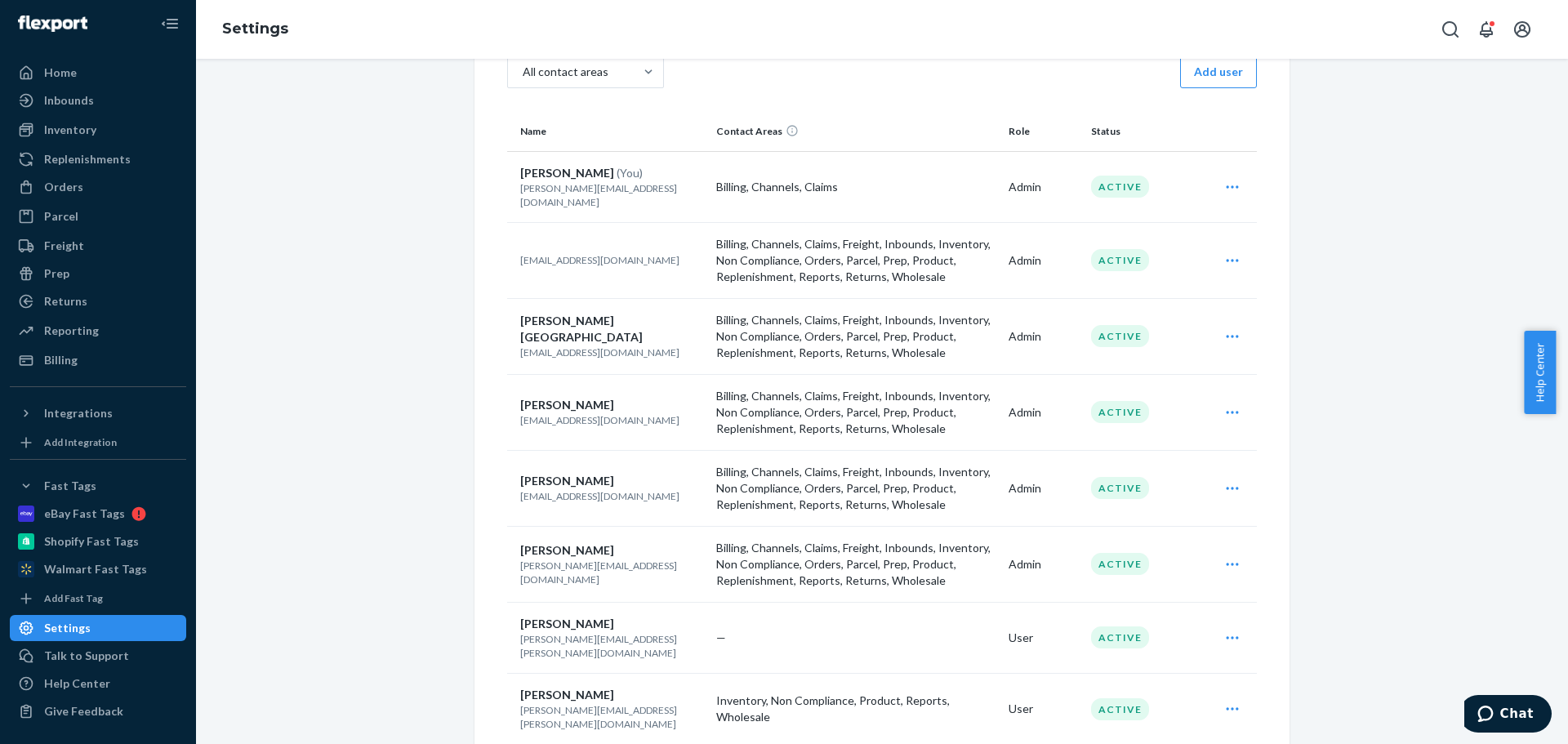
scroll to position [139, 0]
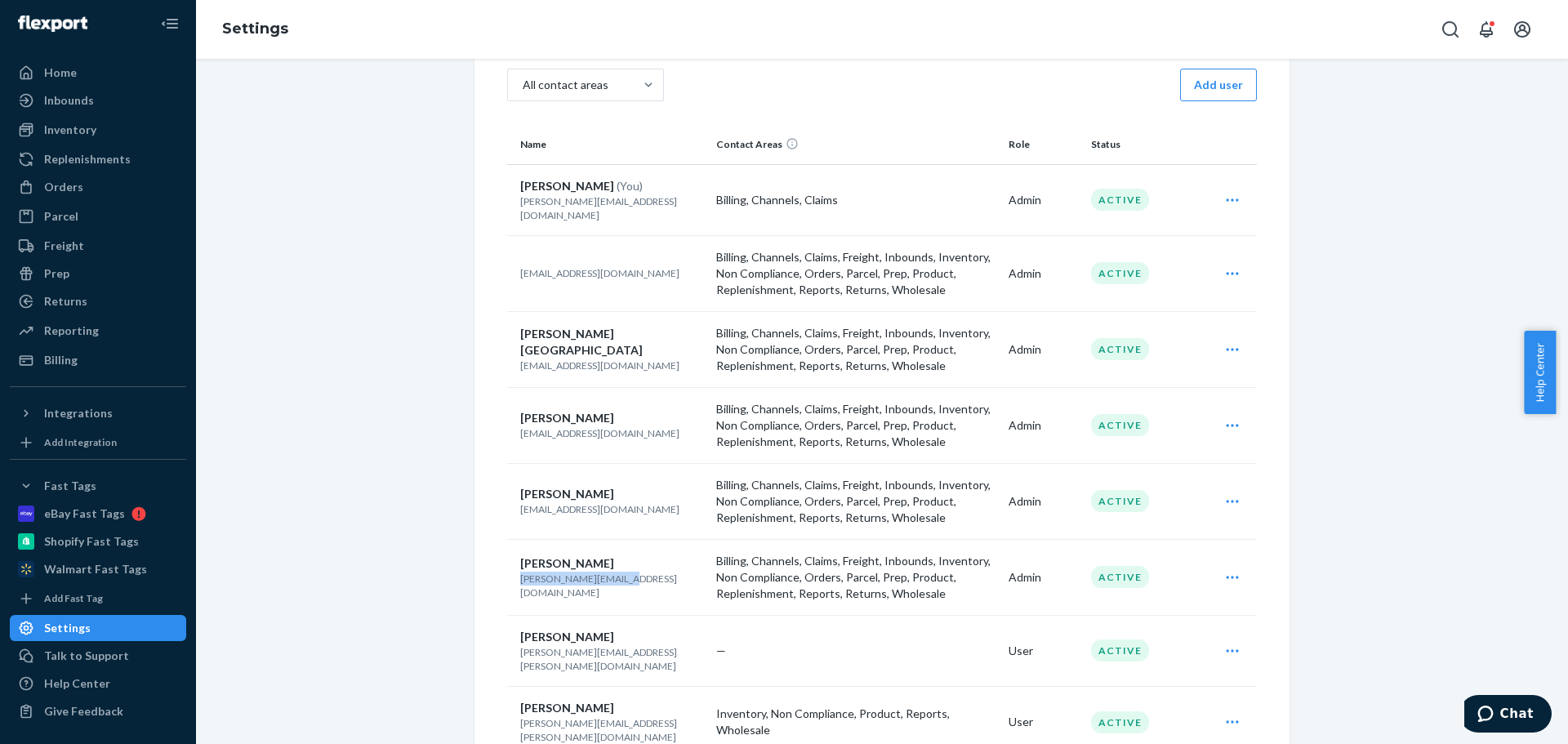
drag, startPoint x: 514, startPoint y: 575, endPoint x: 623, endPoint y: 577, distance: 109.0
click at [623, 577] on p "[PERSON_NAME][EMAIL_ADDRESS][DOMAIN_NAME]" at bounding box center [612, 585] width 183 height 28
click at [636, 573] on p "[PERSON_NAME][EMAIL_ADDRESS][DOMAIN_NAME]" at bounding box center [612, 585] width 183 height 28
click at [1226, 576] on icon "Open user actions" at bounding box center [1232, 577] width 13 height 3
click at [934, 575] on p "Billing, Channels, Claims, Freight, Inbounds, Inventory, Non Compliance, Orders…" at bounding box center [856, 578] width 280 height 49
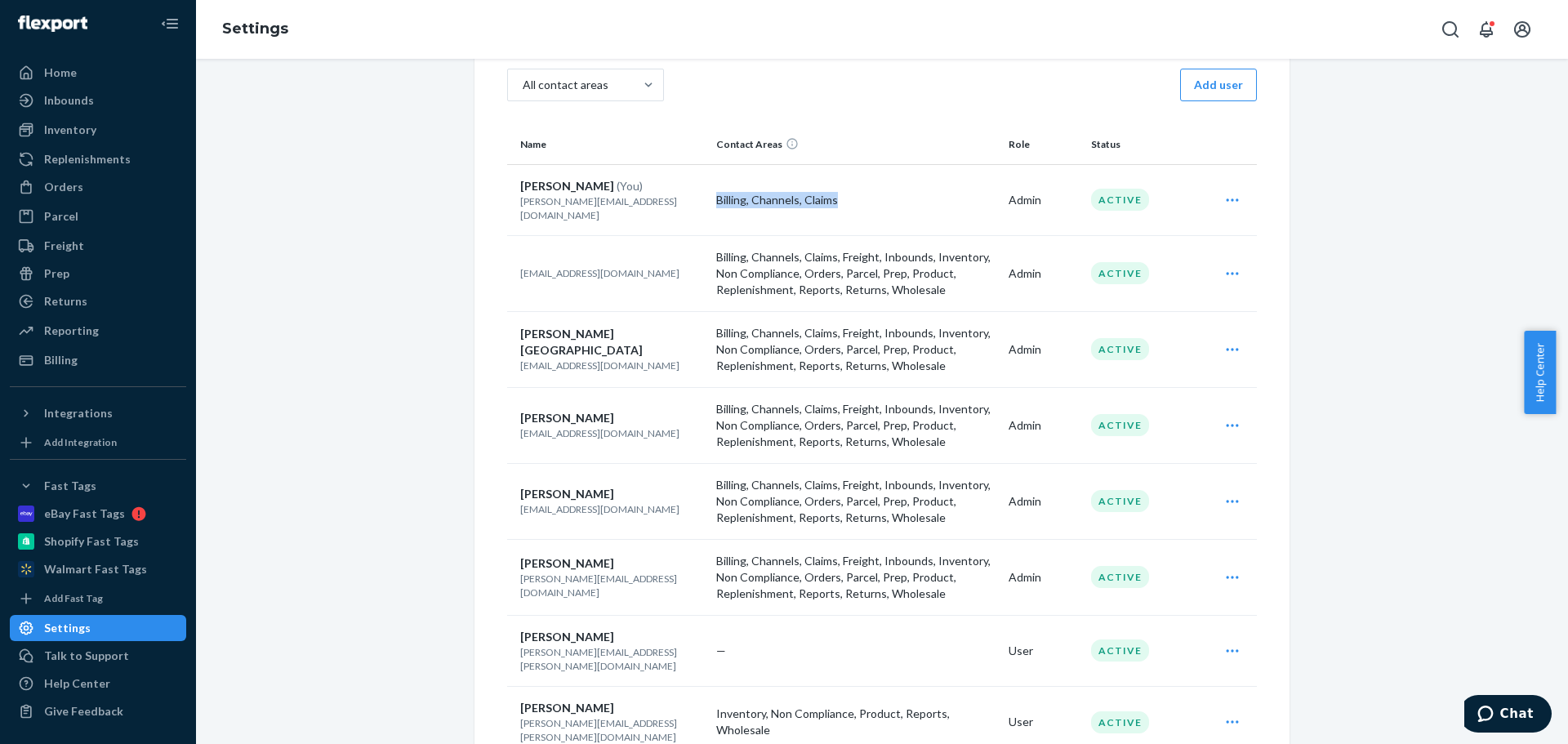
drag, startPoint x: 707, startPoint y: 193, endPoint x: 850, endPoint y: 203, distance: 143.3
click at [850, 203] on td "Billing, Channels, Claims" at bounding box center [856, 199] width 292 height 71
click at [1224, 569] on icon "Open user actions" at bounding box center [1232, 577] width 16 height 16
drag, startPoint x: 1356, startPoint y: 242, endPoint x: 1260, endPoint y: 212, distance: 100.6
click at [1356, 240] on div "Account Information Shipping Option Mapping International Shipping Users API To…" at bounding box center [882, 442] width 1348 height 997
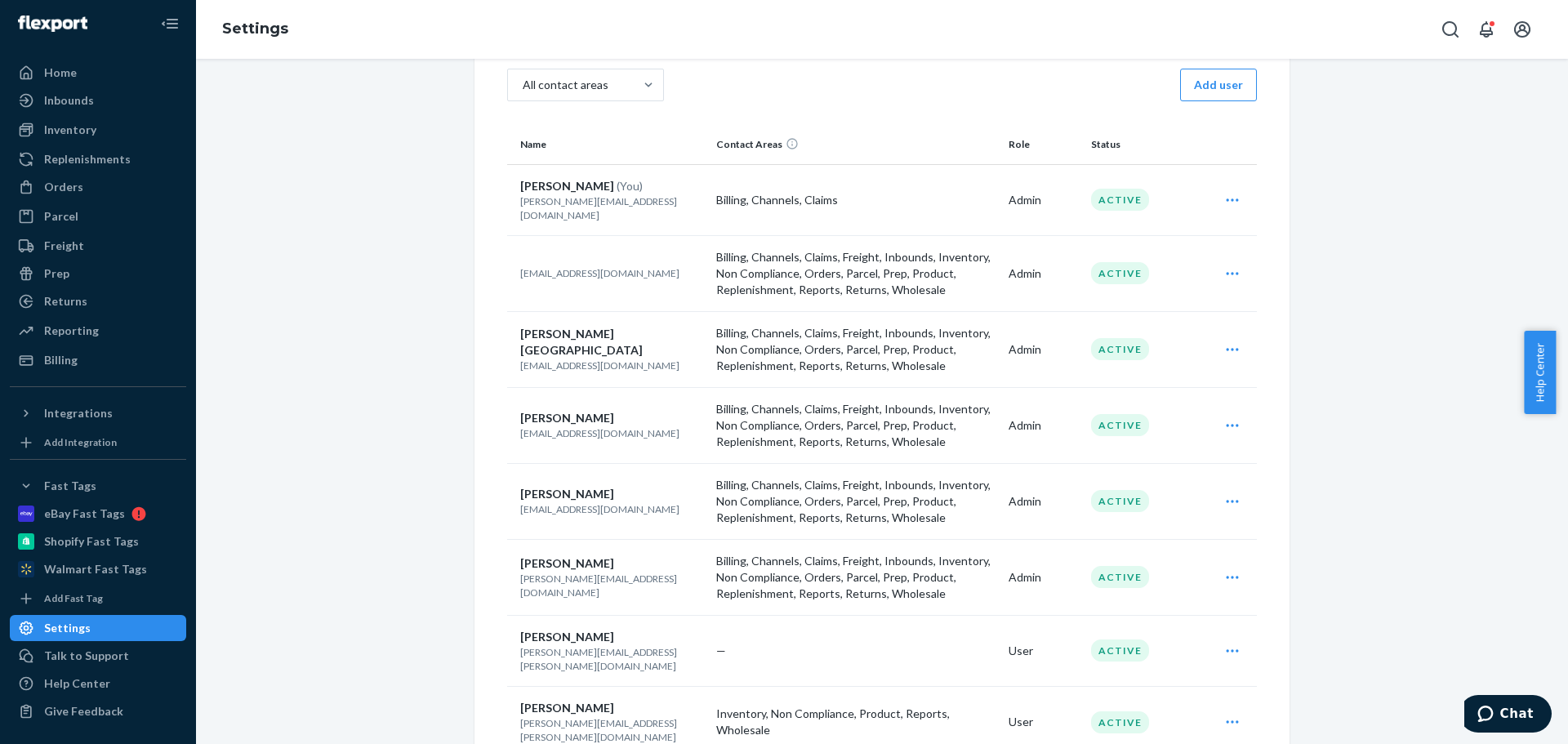
click at [1226, 198] on icon "Open user actions" at bounding box center [1232, 199] width 13 height 3
click at [1162, 234] on span "Edit" at bounding box center [1157, 240] width 101 height 12
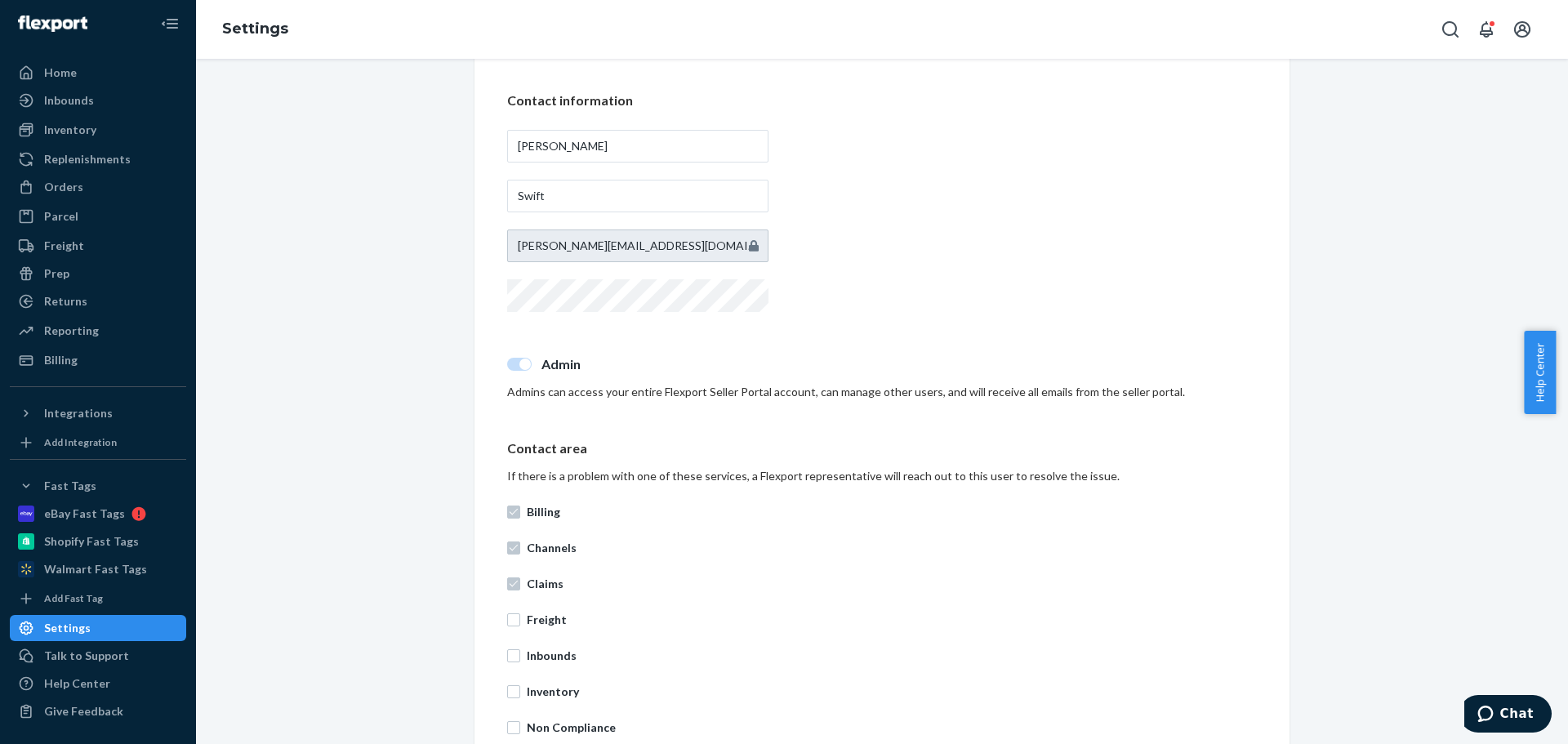
scroll to position [490, 0]
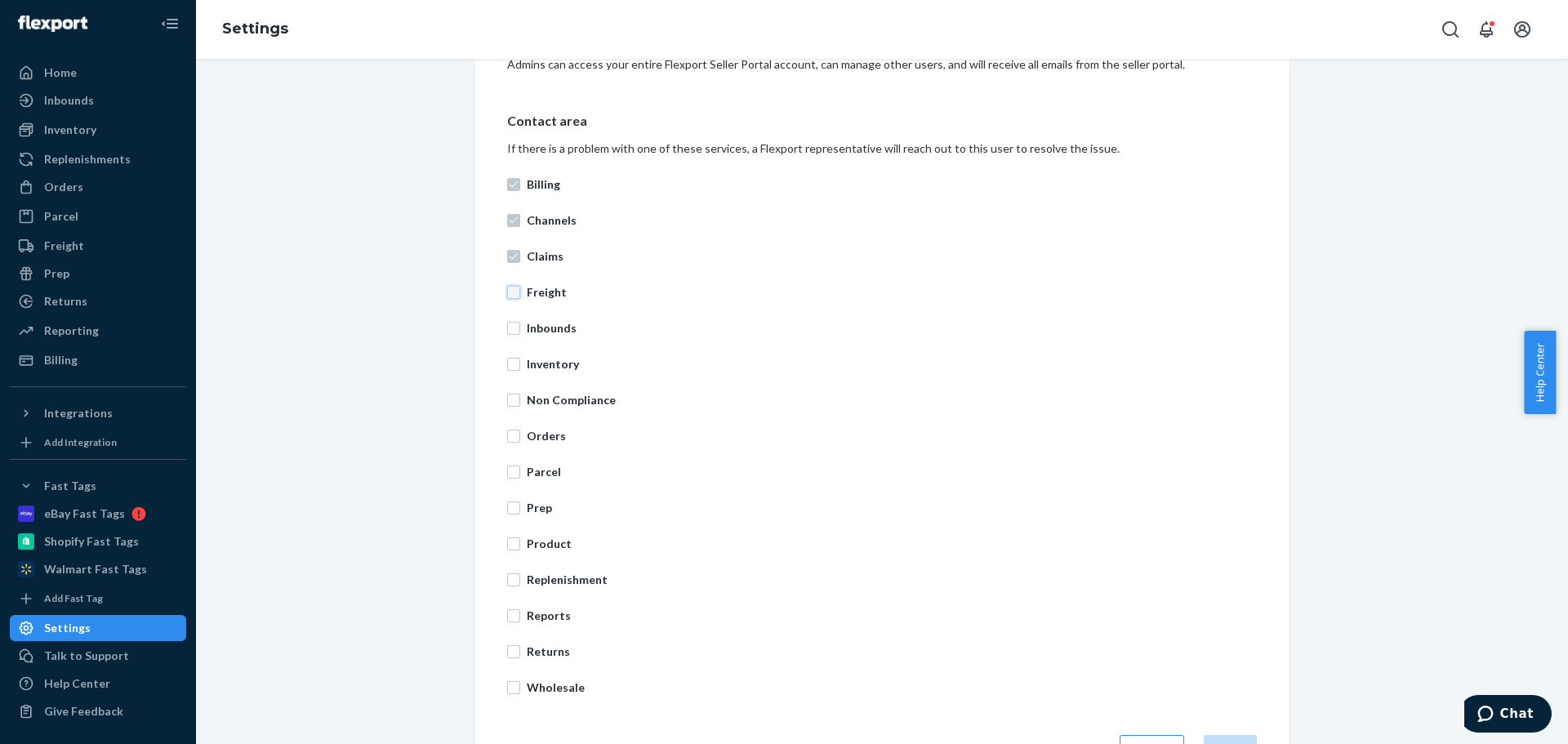
click at [507, 290] on input "Freight" at bounding box center [513, 291] width 13 height 13
checkbox input "true"
click at [507, 329] on input "Inbounds" at bounding box center [513, 328] width 13 height 13
checkbox input "true"
drag, startPoint x: 505, startPoint y: 362, endPoint x: 514, endPoint y: 417, distance: 55.7
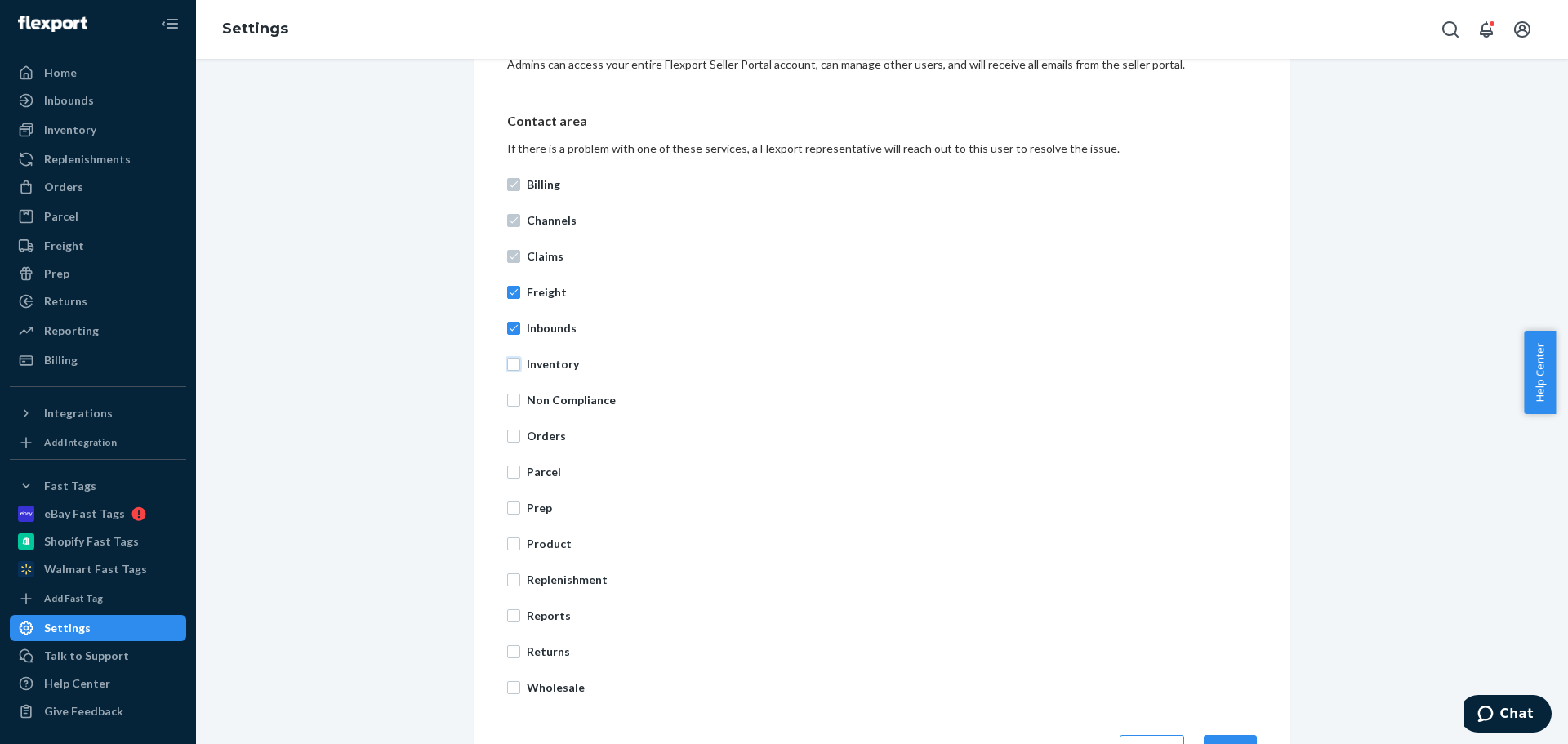
click at [507, 367] on input "Inventory" at bounding box center [513, 363] width 13 height 13
checkbox input "true"
click at [512, 406] on input "Non Compliance" at bounding box center [513, 399] width 13 height 13
click at [950, 404] on p "Non Compliance" at bounding box center [892, 399] width 730 height 16
click at [520, 404] on input "Non Compliance" at bounding box center [513, 399] width 13 height 13
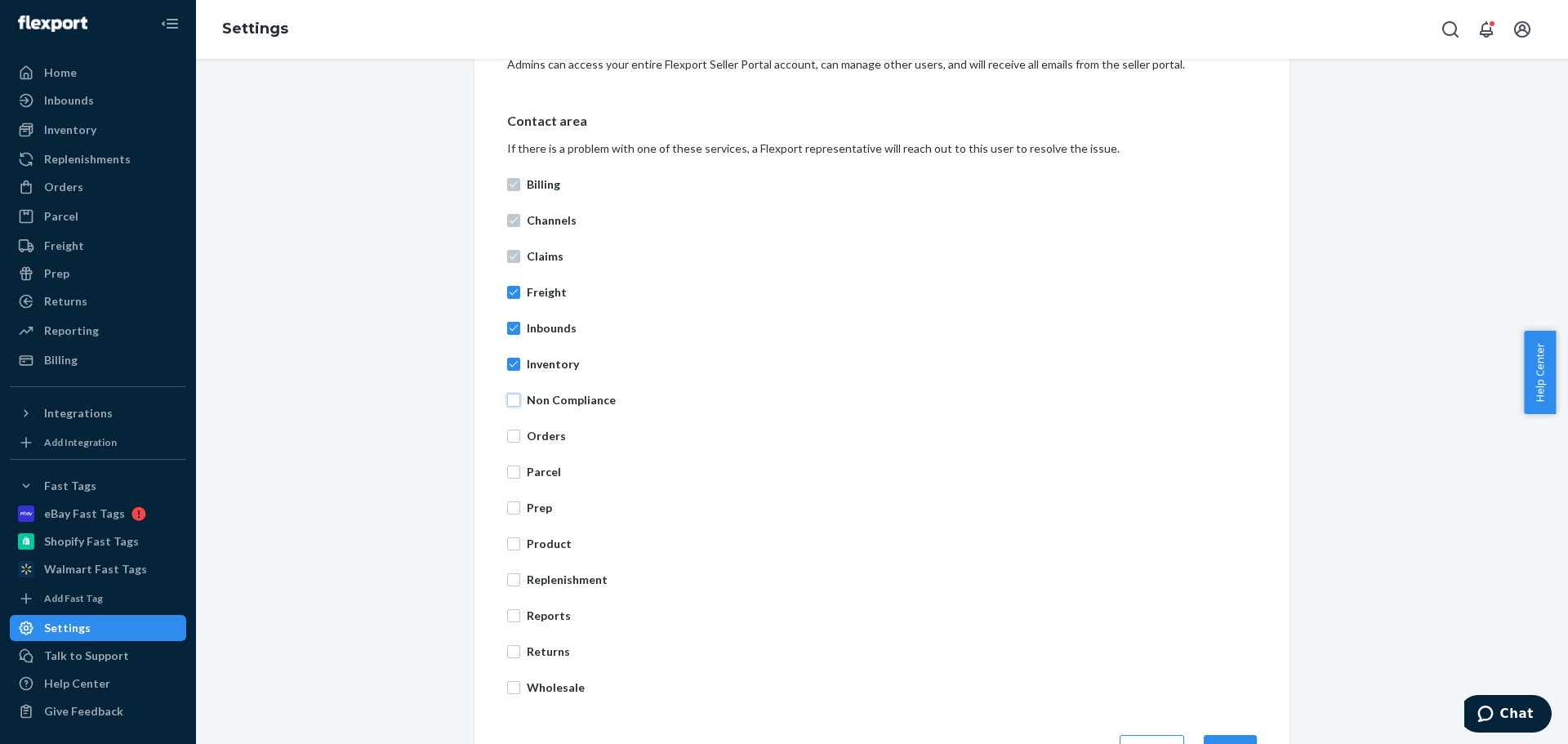
checkbox input "false"
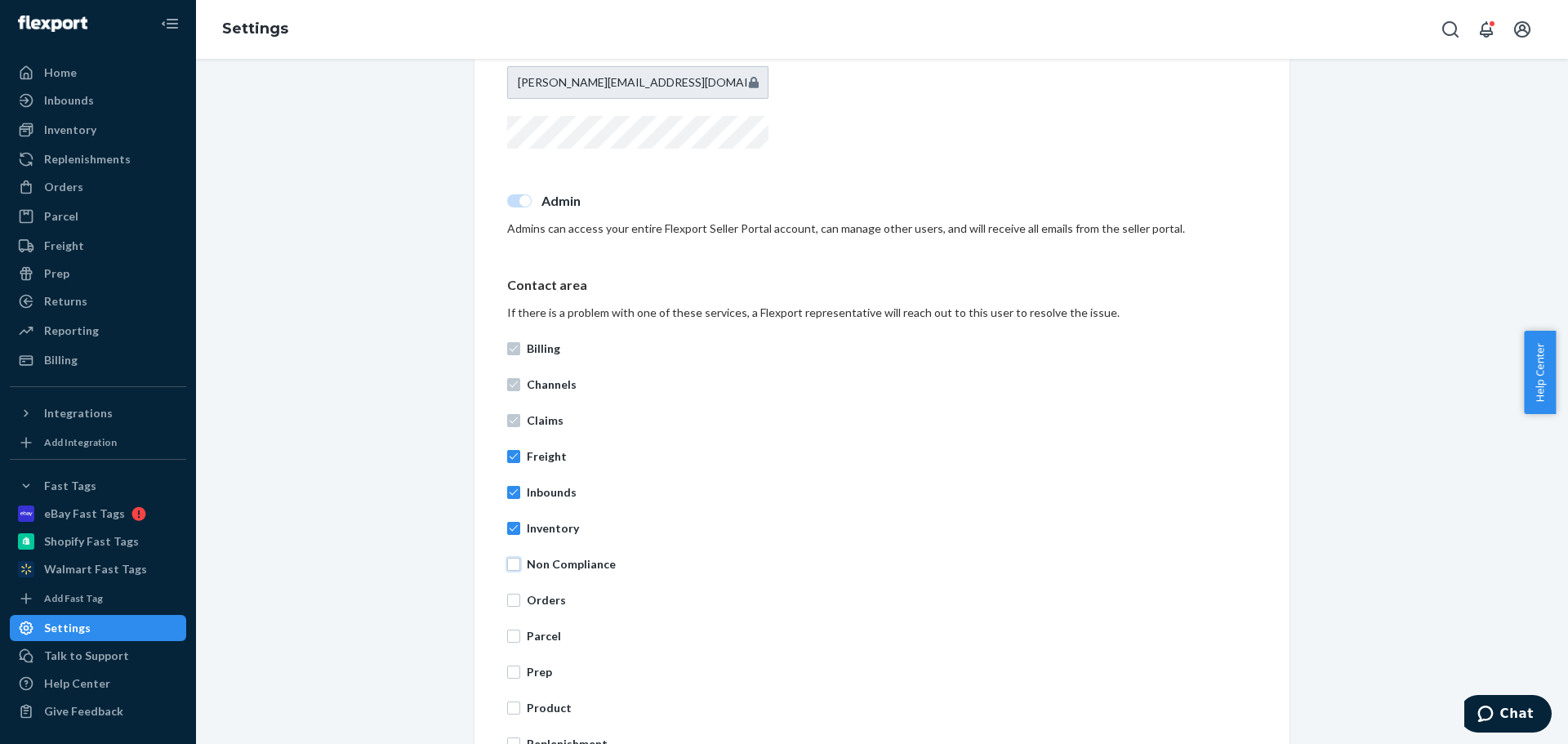
scroll to position [0, 0]
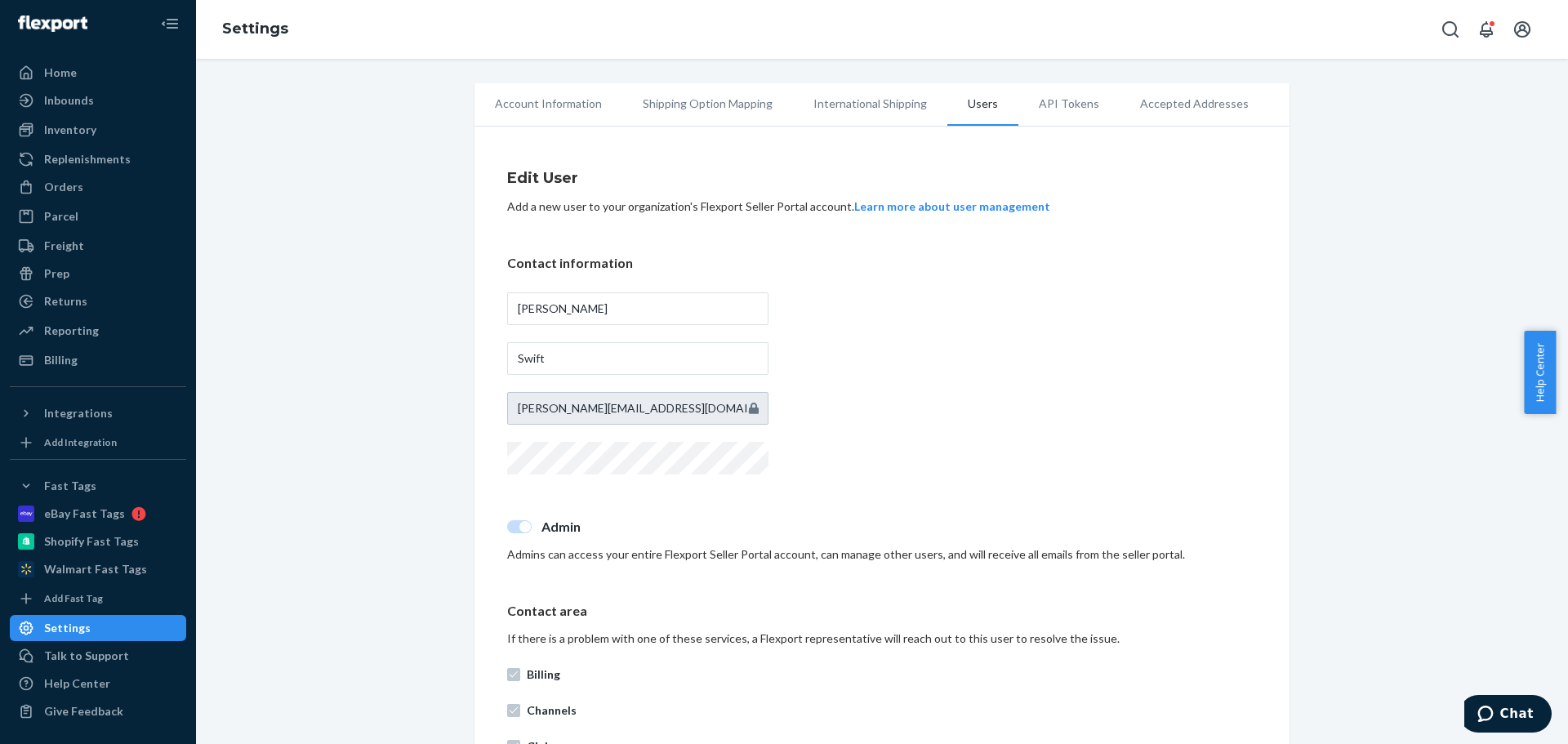
click at [563, 98] on li "Account Information" at bounding box center [548, 104] width 148 height 41
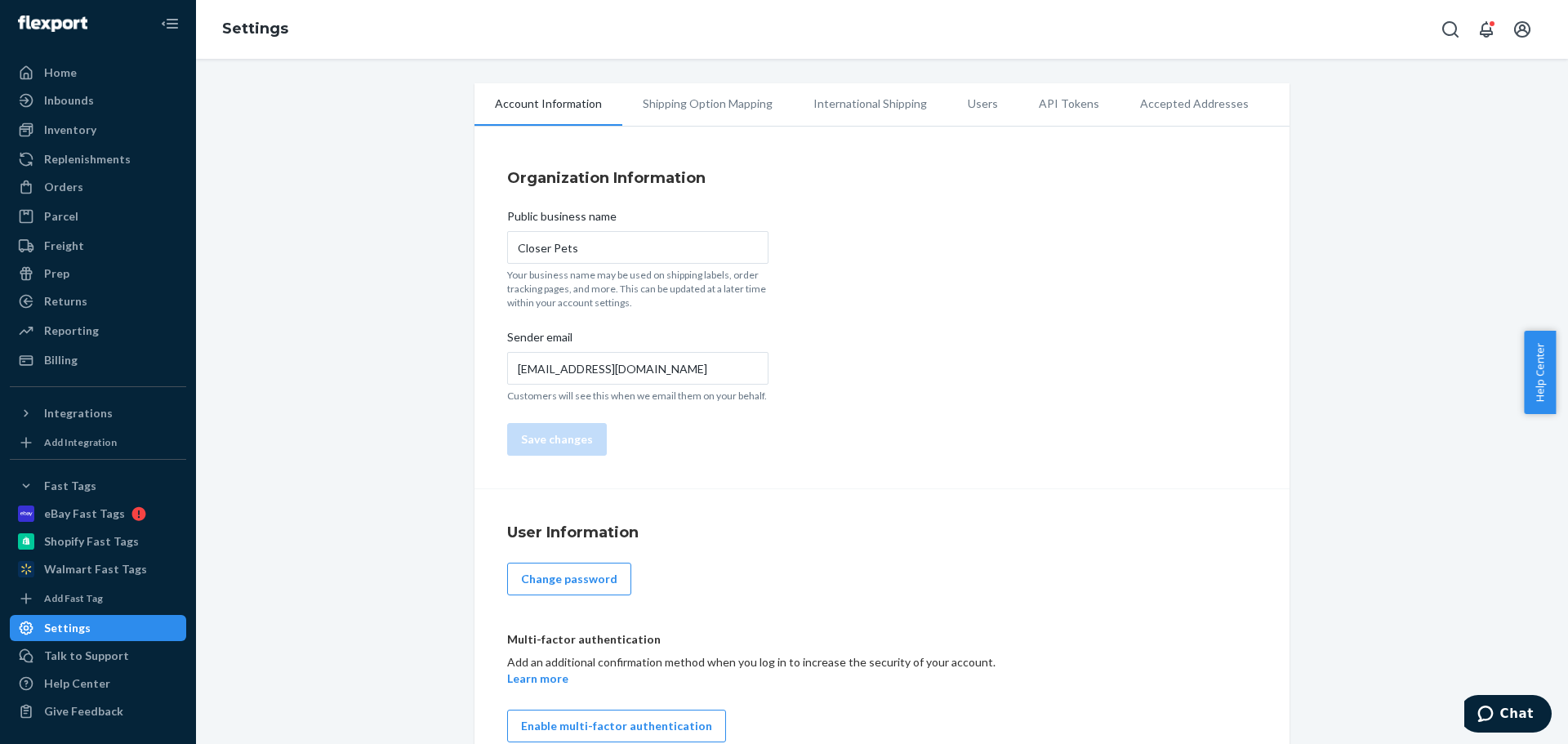
click at [972, 112] on li "Users" at bounding box center [983, 104] width 71 height 41
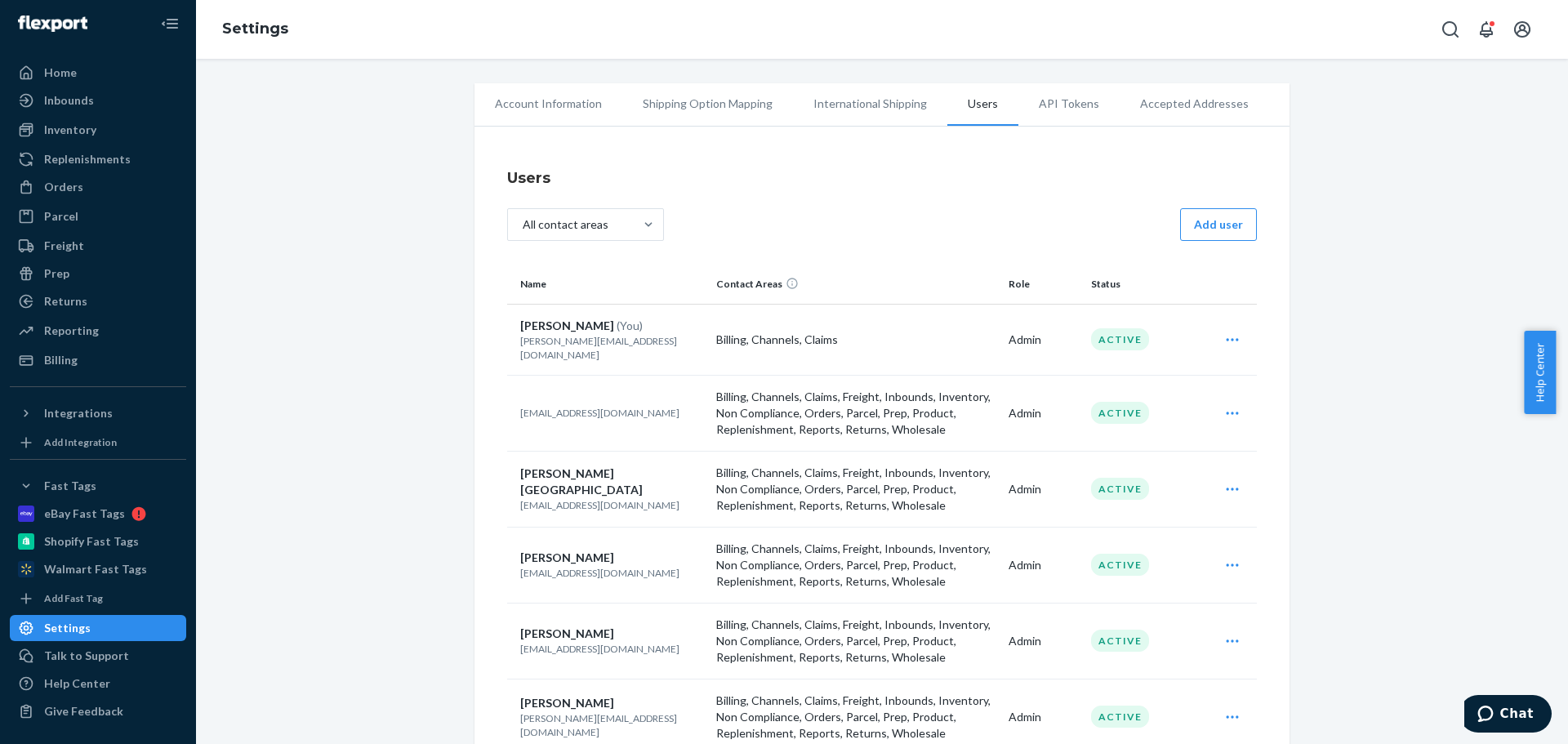
click at [294, 307] on div "Account Information Shipping Option Mapping International Shipping Users API To…" at bounding box center [882, 582] width 1348 height 997
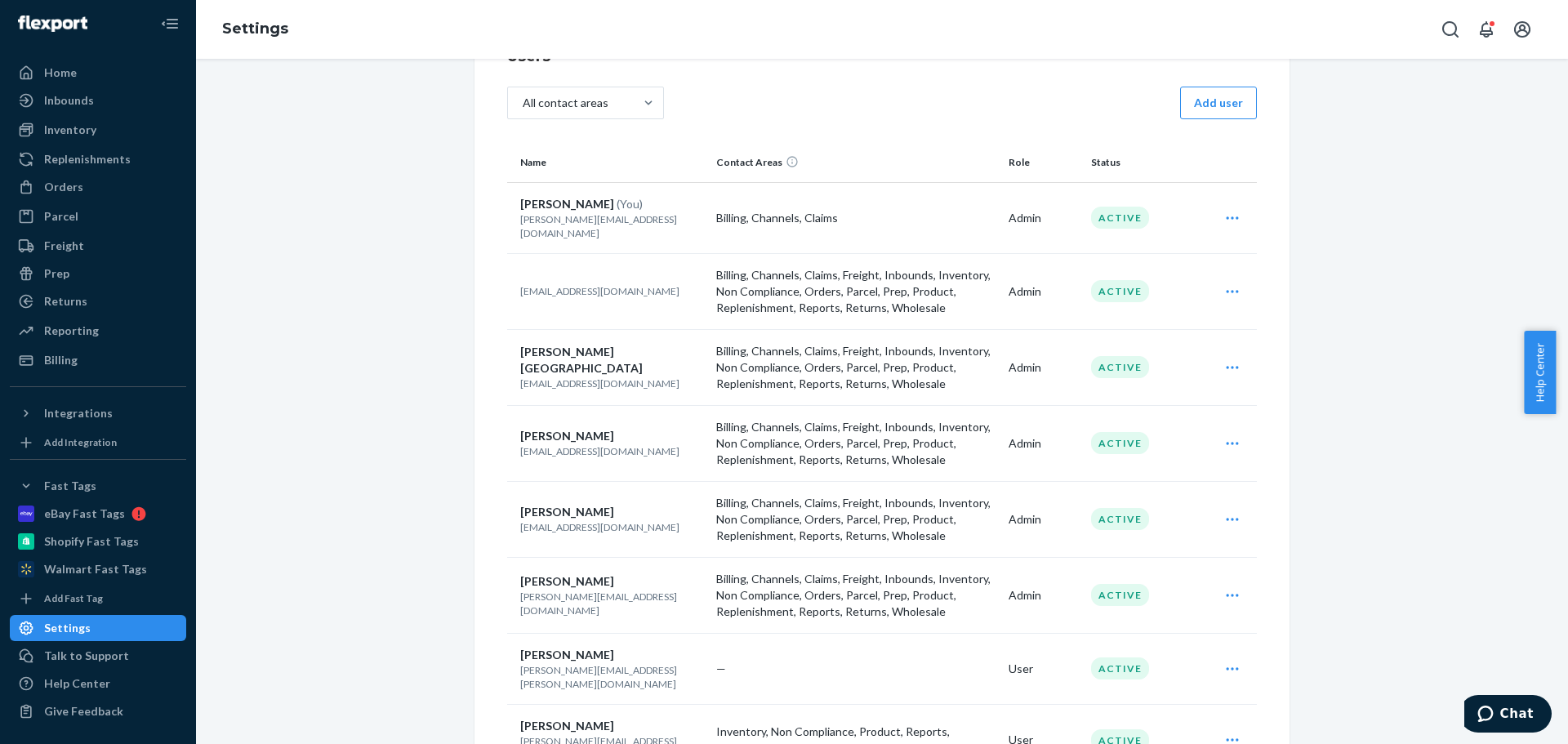
scroll to position [163, 0]
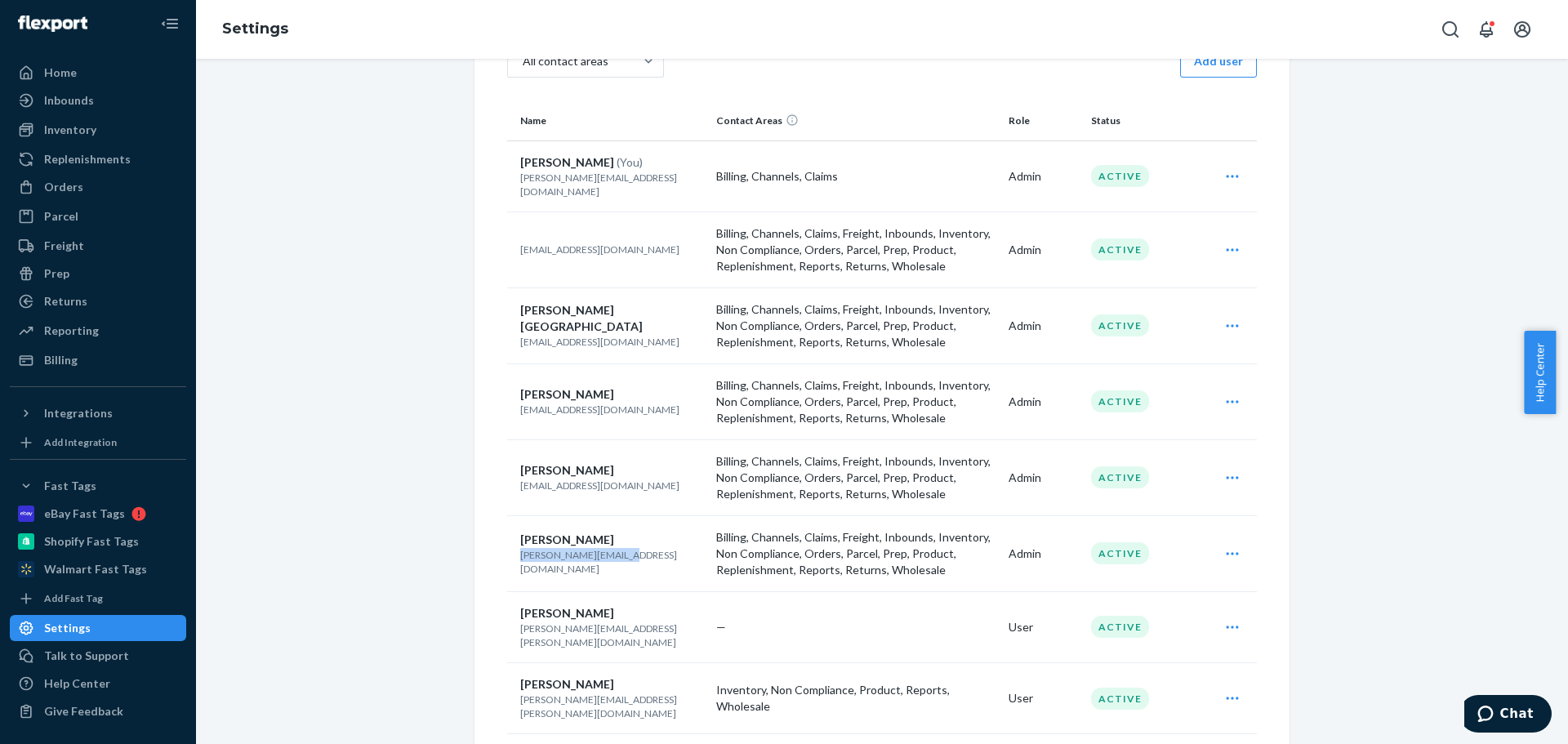
drag, startPoint x: 631, startPoint y: 552, endPoint x: 509, endPoint y: 559, distance: 122.2
click at [509, 559] on td "Shelley Swift shelleys@pet-mate.com" at bounding box center [608, 553] width 203 height 76
click at [659, 548] on p "[PERSON_NAME][EMAIL_ADDRESS][DOMAIN_NAME]" at bounding box center [612, 562] width 183 height 28
drag, startPoint x: 639, startPoint y: 551, endPoint x: 504, endPoint y: 557, distance: 135.1
click at [507, 557] on td "Shelley Swift shelleys@pet-mate.com" at bounding box center [608, 553] width 203 height 76
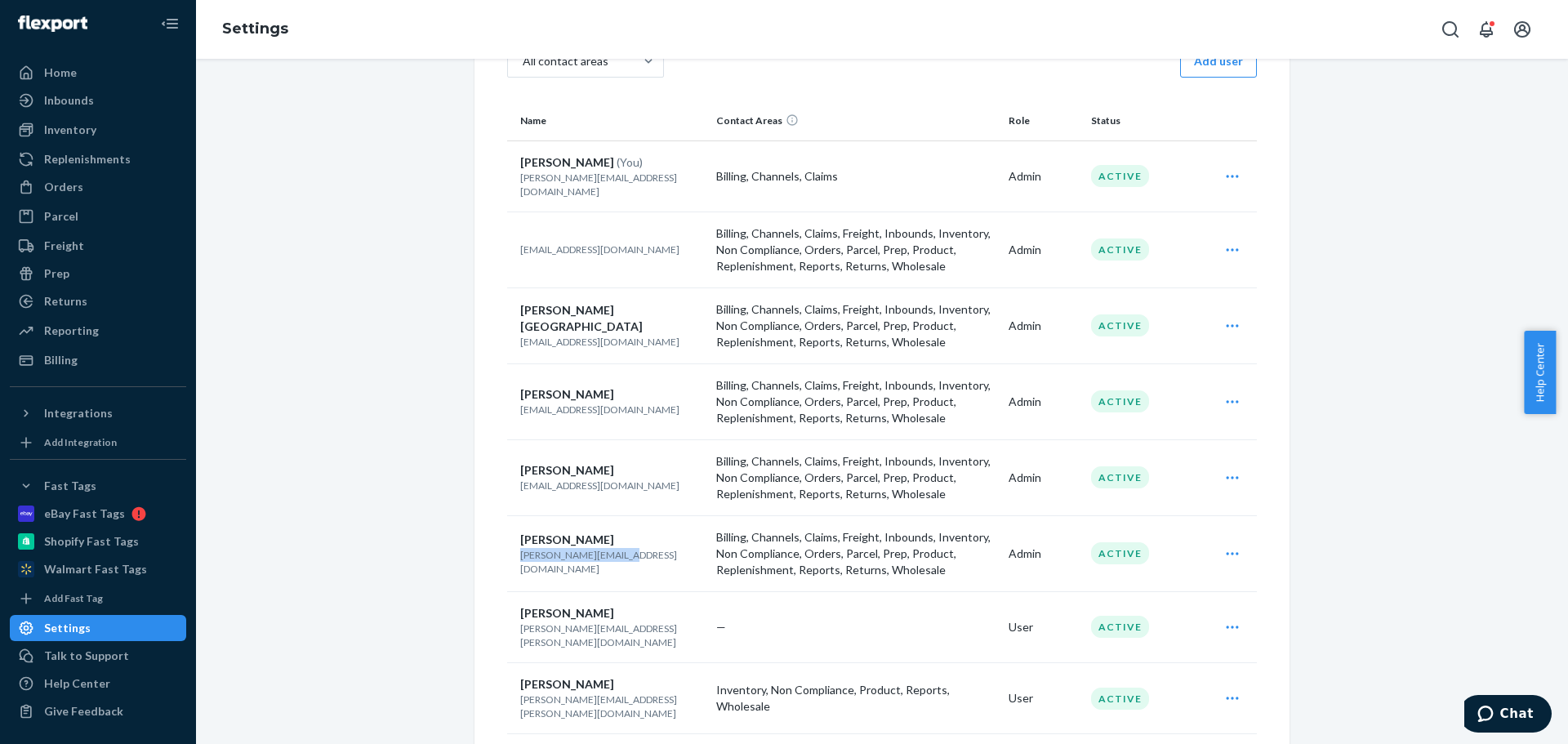
click at [640, 548] on p "[PERSON_NAME][EMAIL_ADDRESS][DOMAIN_NAME]" at bounding box center [612, 562] width 183 height 28
drag, startPoint x: 505, startPoint y: 184, endPoint x: 656, endPoint y: 179, distance: 151.1
click at [656, 179] on td "Shelley Swift (You) shelley.swift@closerpets.com" at bounding box center [608, 176] width 203 height 71
click at [633, 557] on td "Shelley Swift shelleys@pet-mate.com" at bounding box center [608, 553] width 203 height 76
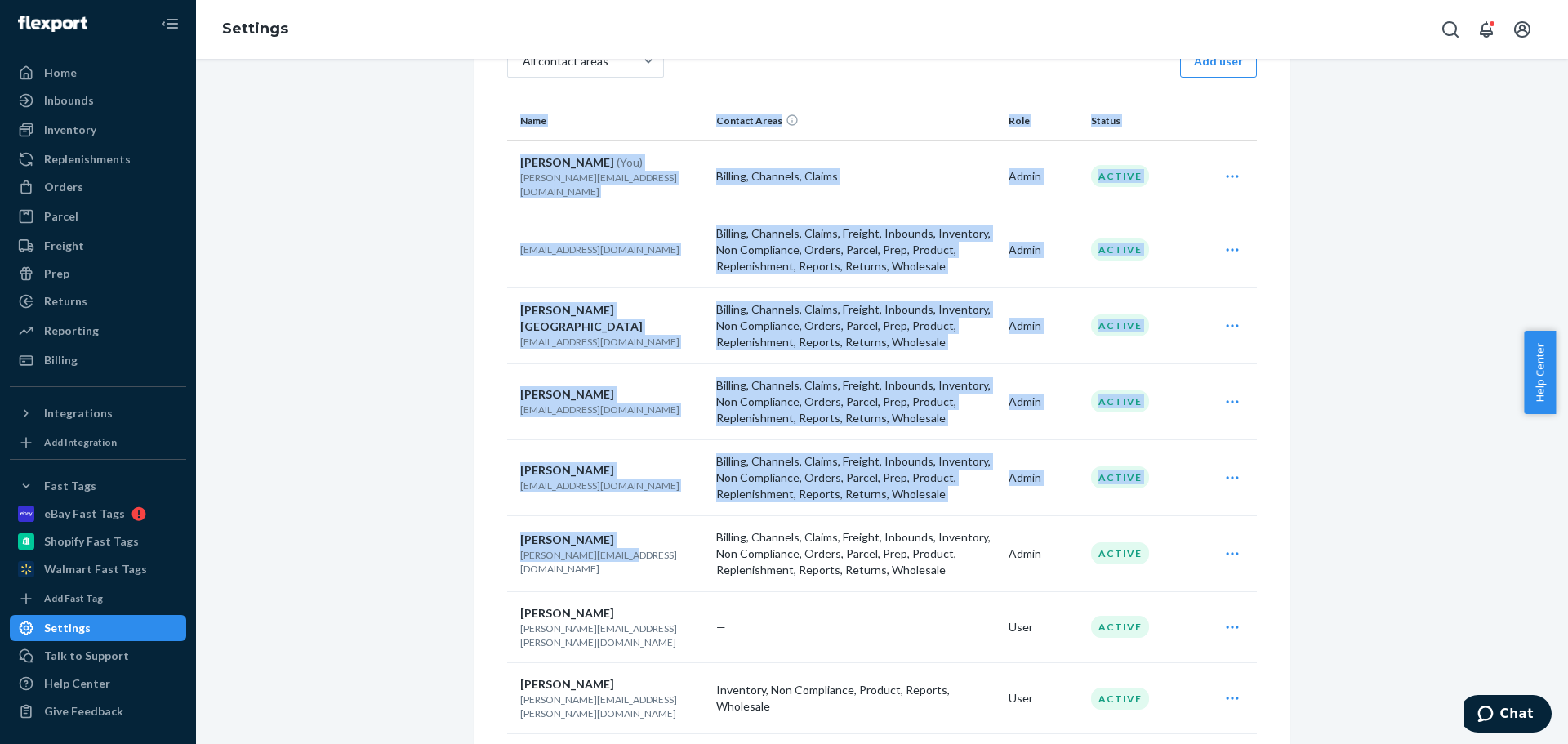
drag, startPoint x: 634, startPoint y: 550, endPoint x: 601, endPoint y: 550, distance: 33.0
click at [497, 558] on div "Users All contact areas Add user Name Contact Areas Role Status Shelley Swift (…" at bounding box center [882, 444] width 815 height 947
drag, startPoint x: 601, startPoint y: 549, endPoint x: 613, endPoint y: 544, distance: 13.0
click at [603, 549] on p "[PERSON_NAME][EMAIL_ADDRESS][DOMAIN_NAME]" at bounding box center [612, 562] width 183 height 28
click at [640, 540] on div "[PERSON_NAME]" at bounding box center [612, 539] width 183 height 16
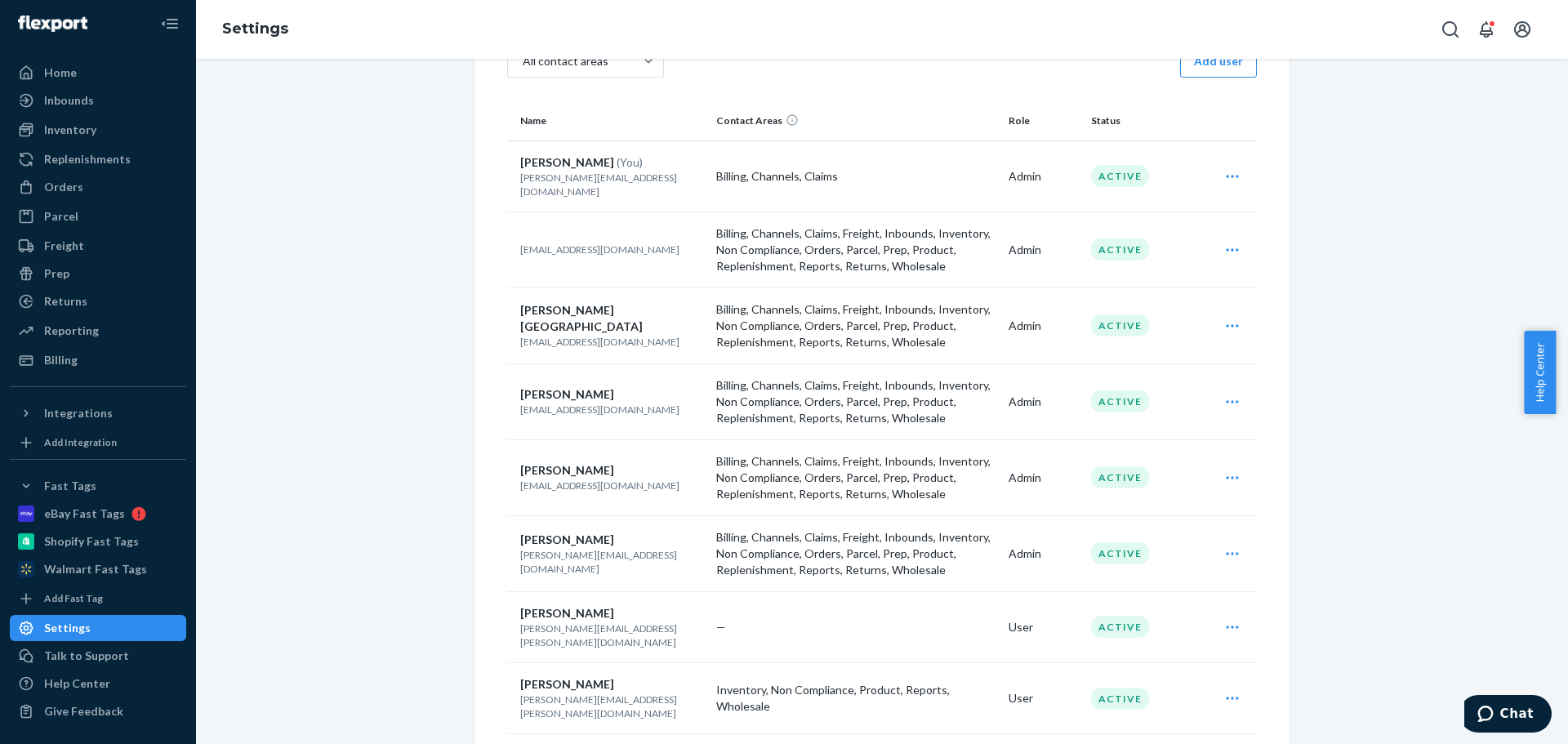
click at [1225, 546] on icon "Open user actions" at bounding box center [1232, 553] width 16 height 16
click at [1114, 588] on span "Edit" at bounding box center [1157, 594] width 101 height 12
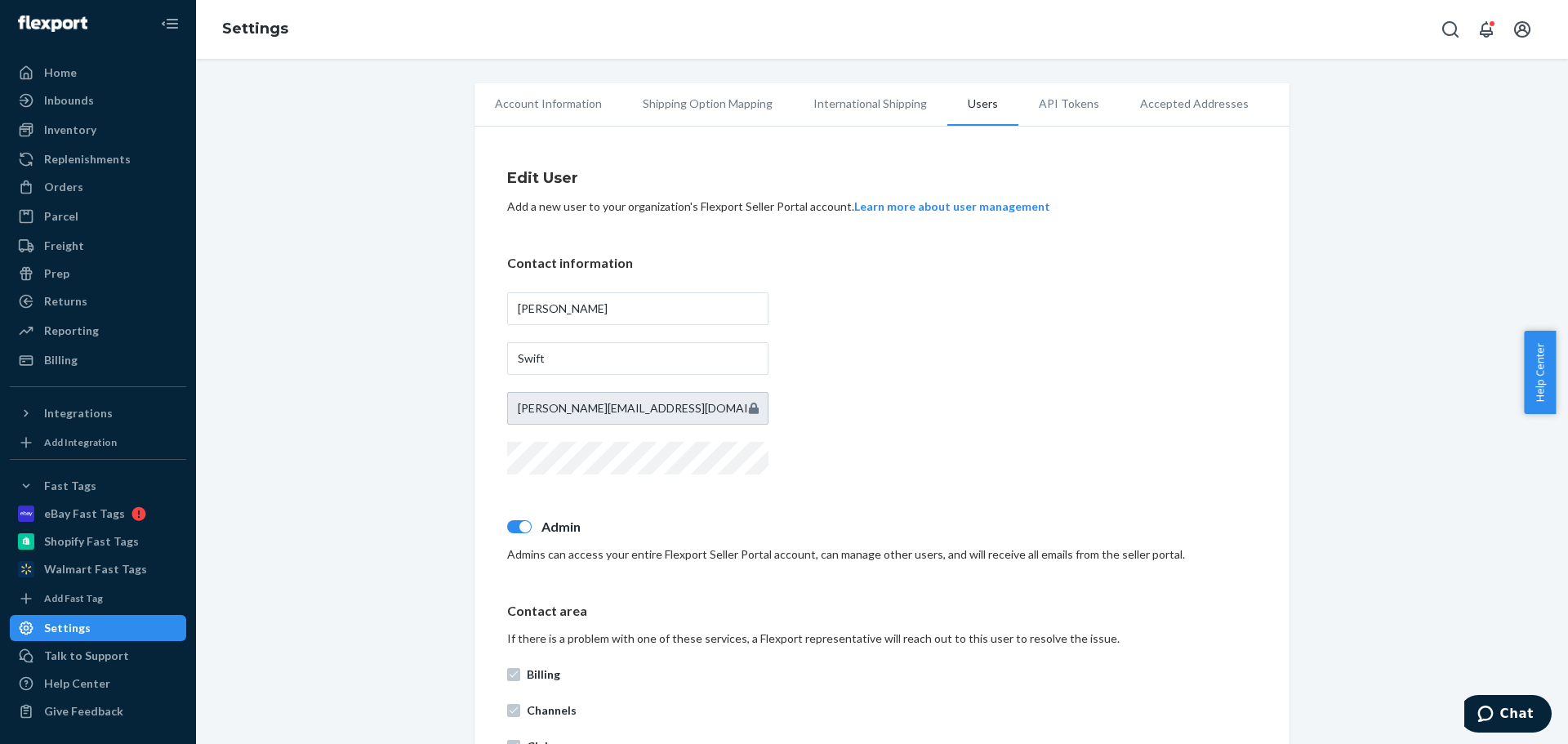
click at [974, 266] on p "Contact information" at bounding box center [882, 263] width 750 height 19
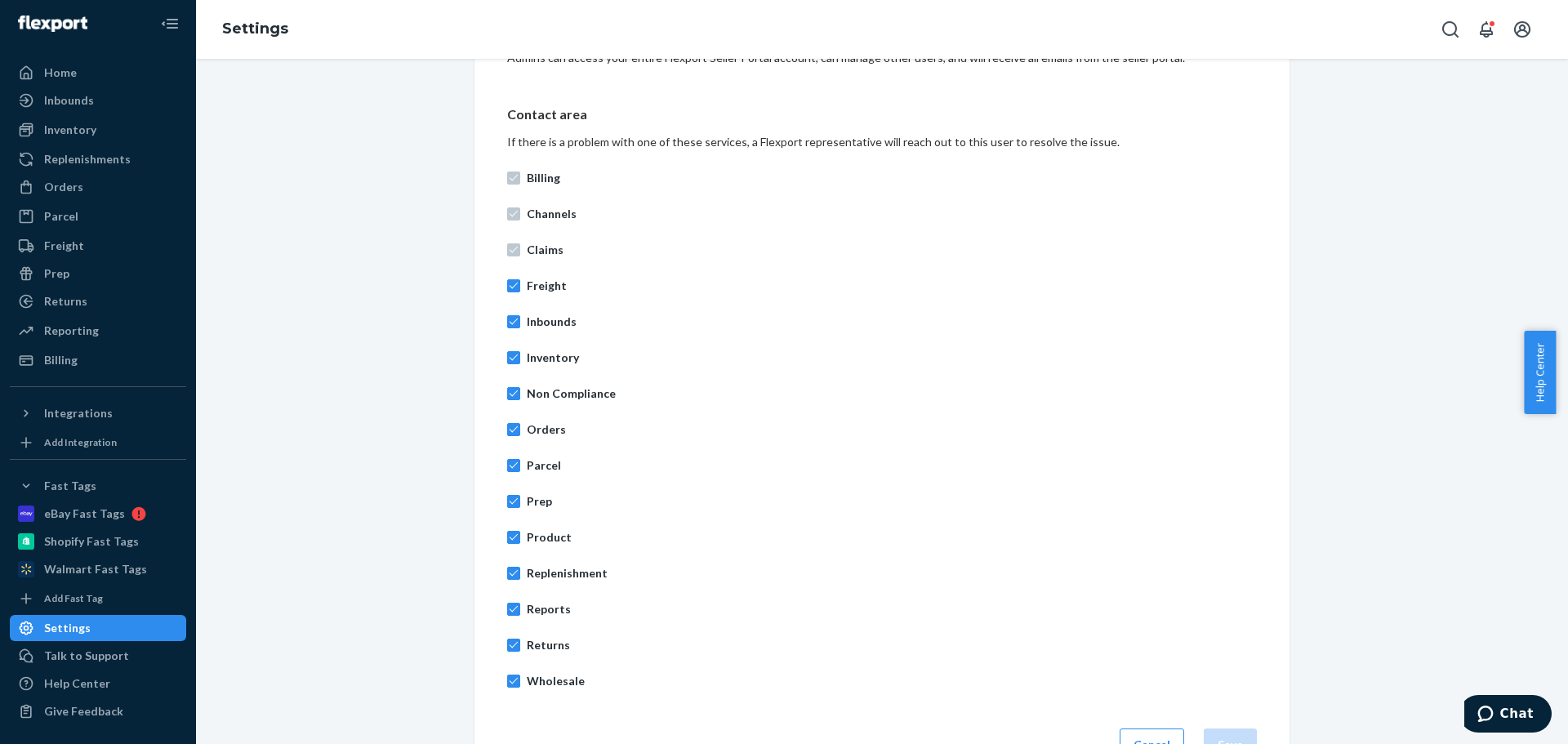
scroll to position [546, 0]
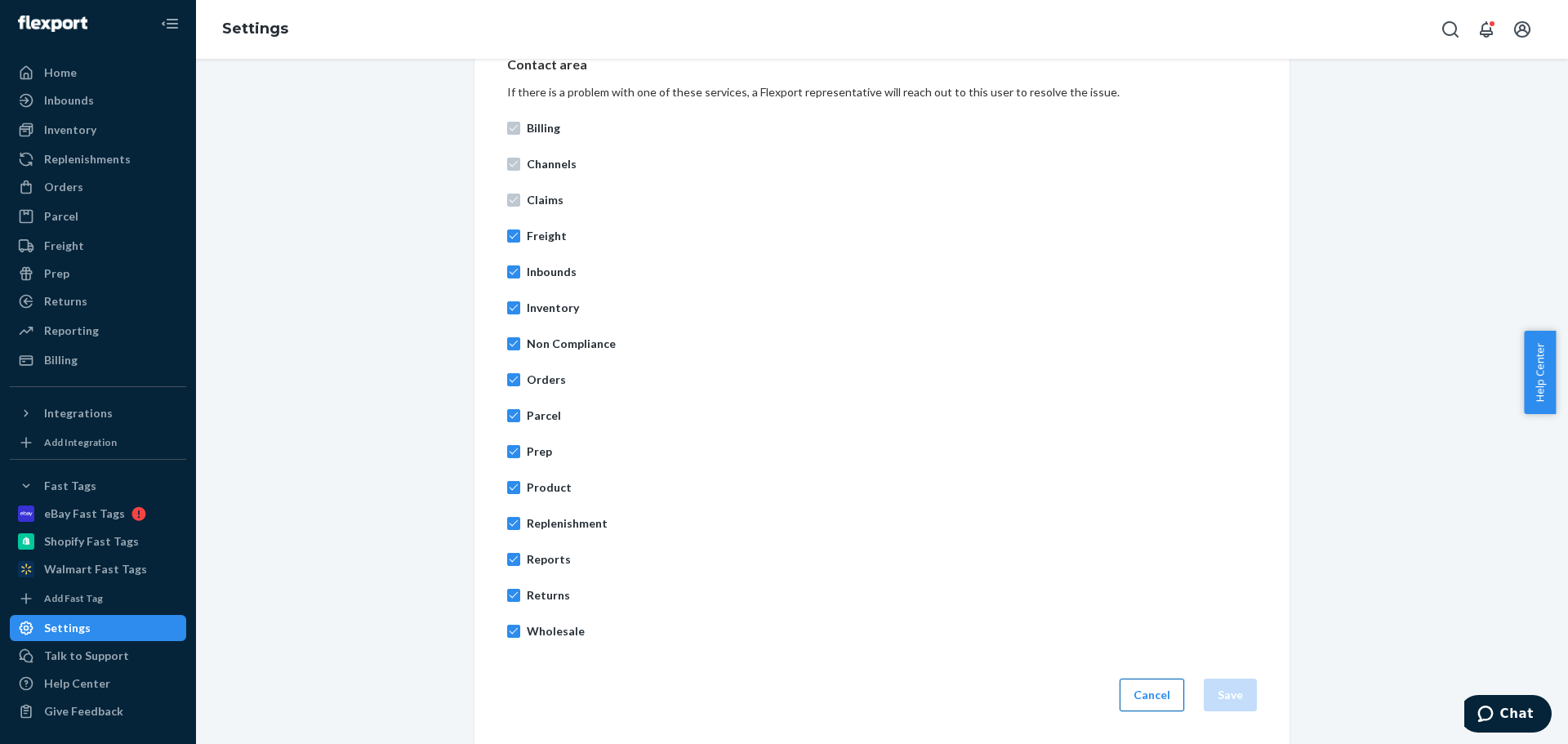
click at [1158, 693] on button "Cancel" at bounding box center [1152, 694] width 64 height 33
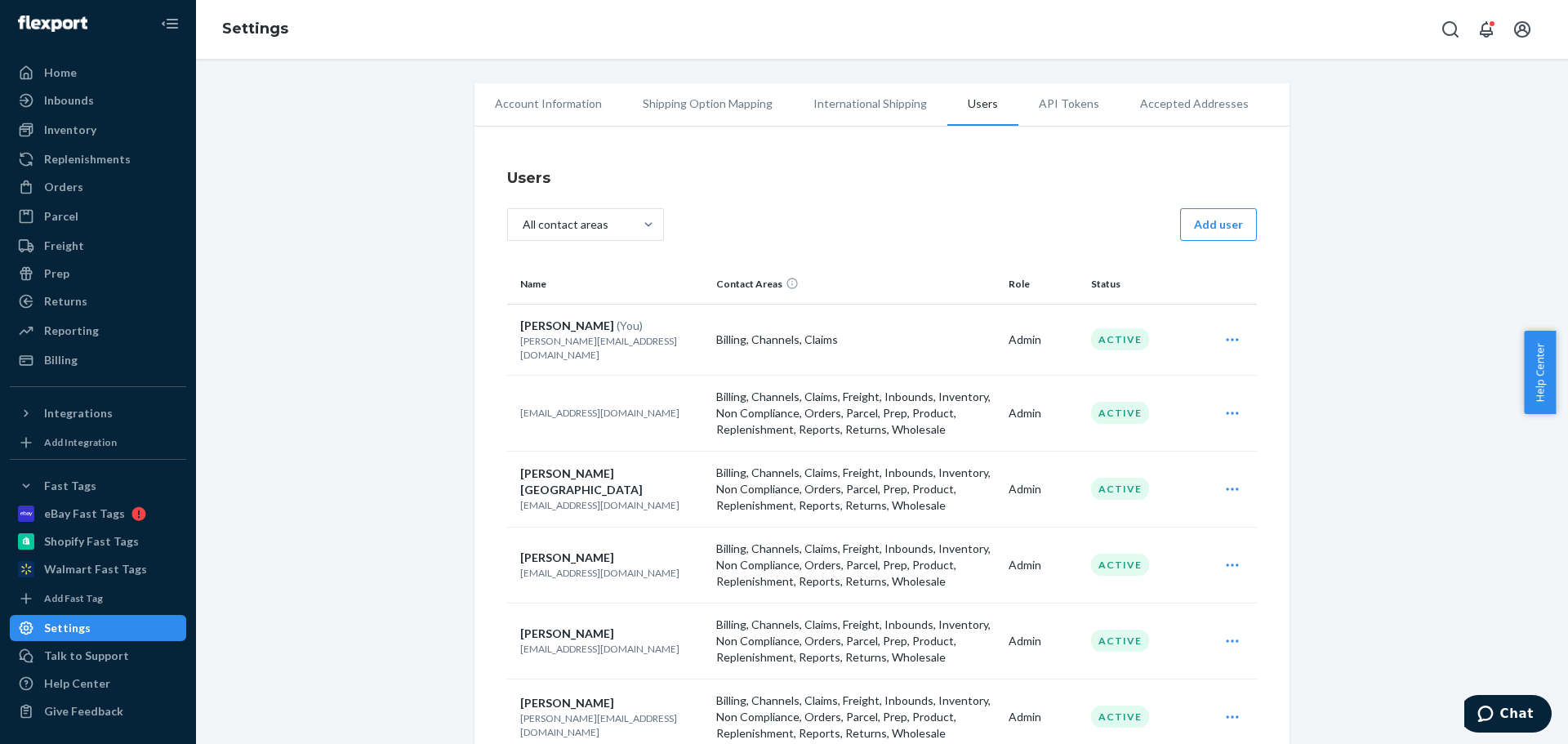
click at [395, 465] on div "Account Information Shipping Option Mapping International Shipping Users API To…" at bounding box center [882, 582] width 1348 height 997
click at [824, 198] on div "Users All contact areas Add user Name Contact Areas Role Status Shelley Swift (…" at bounding box center [882, 608] width 750 height 900
click at [1046, 106] on li "API Tokens" at bounding box center [1070, 104] width 101 height 41
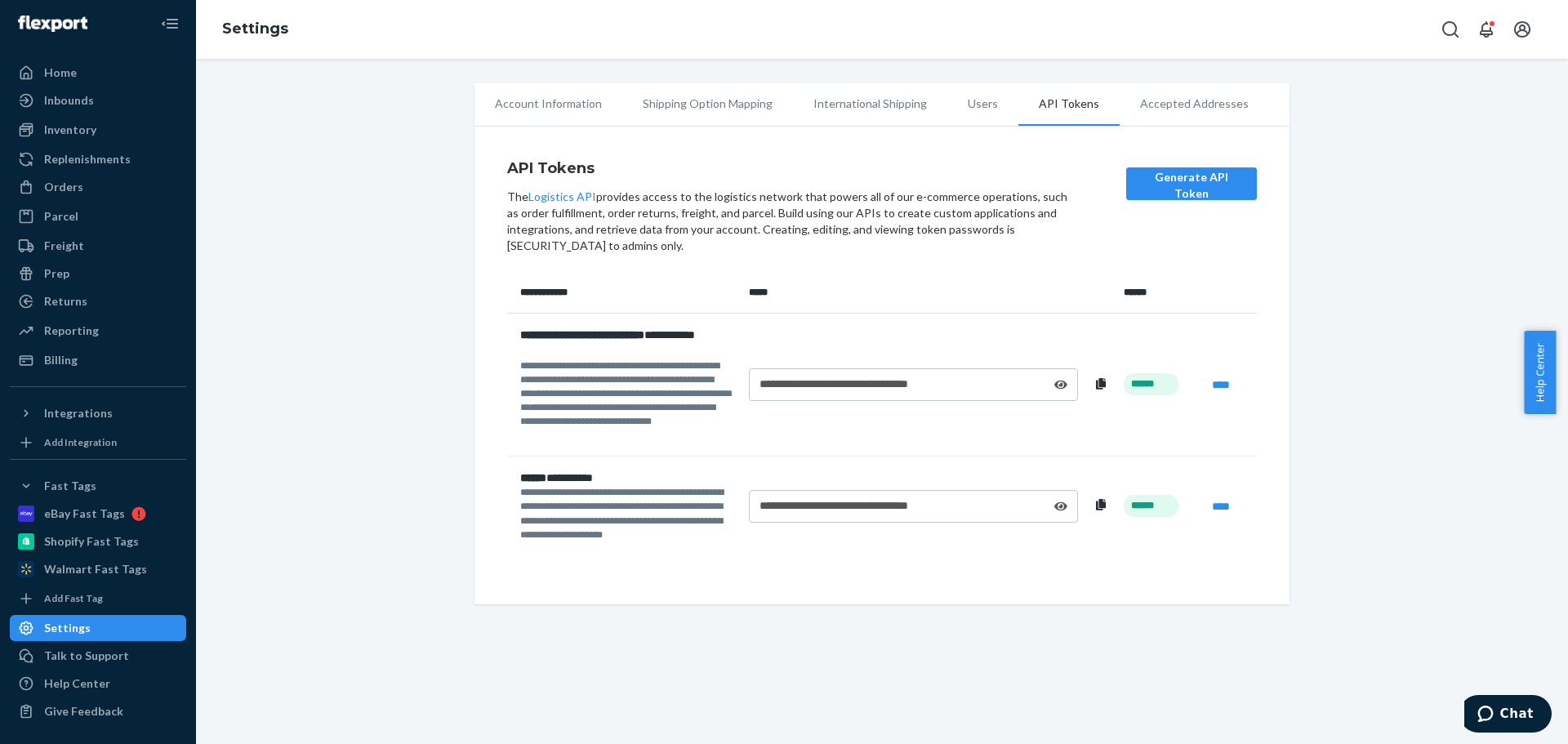
click at [374, 527] on div "**********" at bounding box center [882, 344] width 1348 height 521
click at [326, 186] on div "**********" at bounding box center [882, 344] width 1348 height 521
